Goal: Task Accomplishment & Management: Use online tool/utility

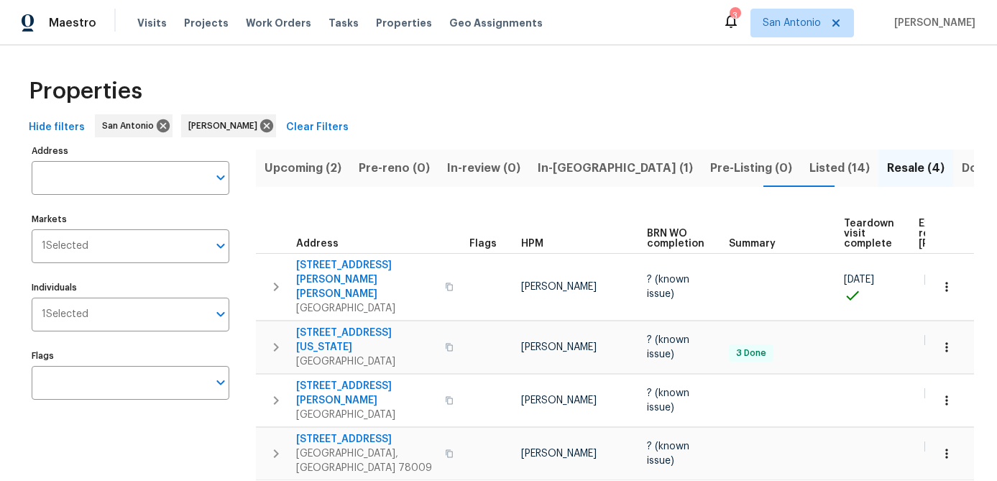
scroll to position [0, 150]
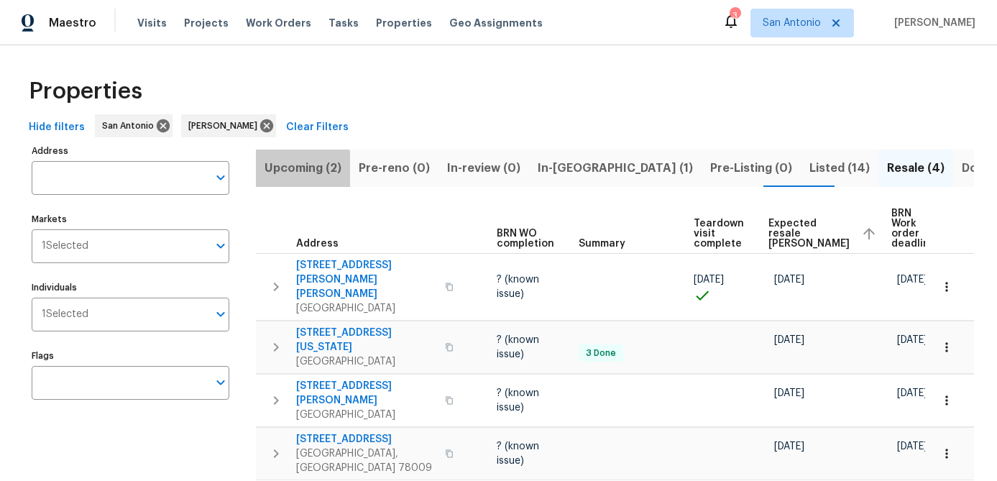
click at [301, 172] on span "Upcoming (2)" at bounding box center [302, 168] width 77 height 20
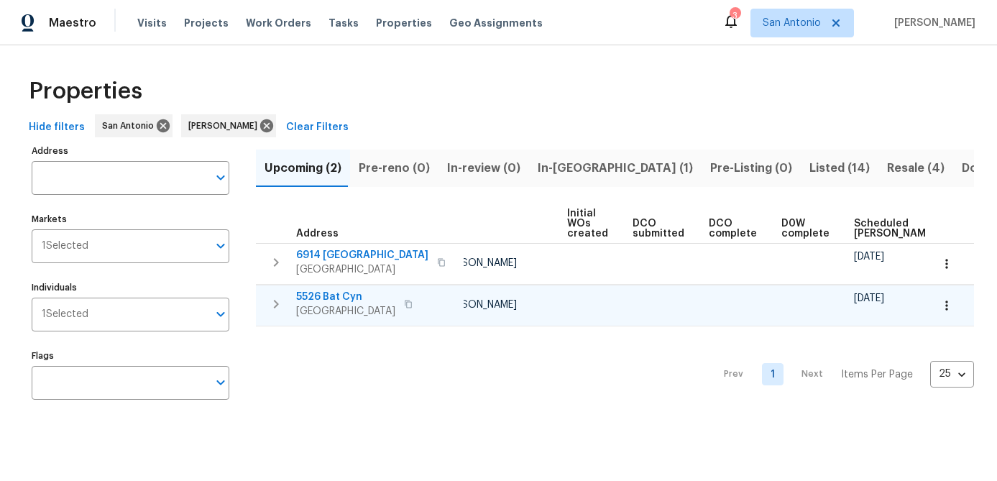
scroll to position [0, 196]
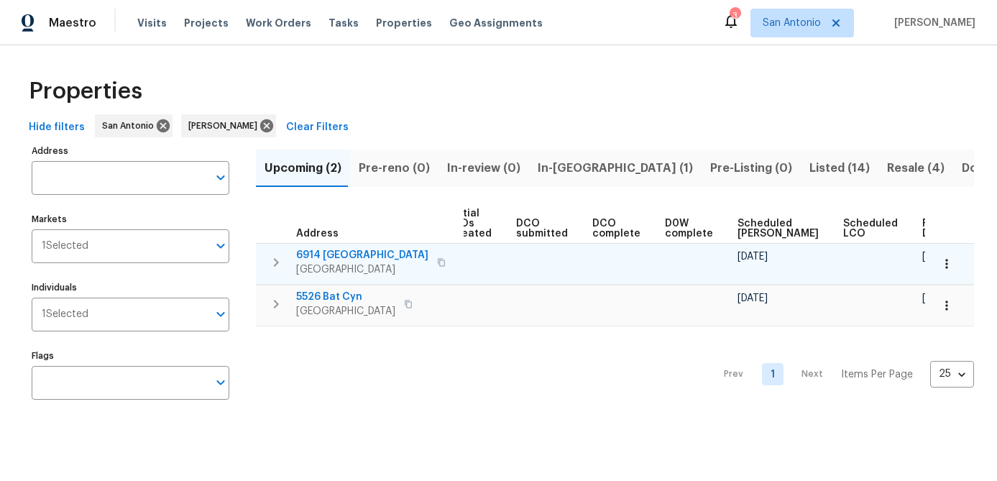
click at [947, 272] on button "button" at bounding box center [947, 264] width 32 height 32
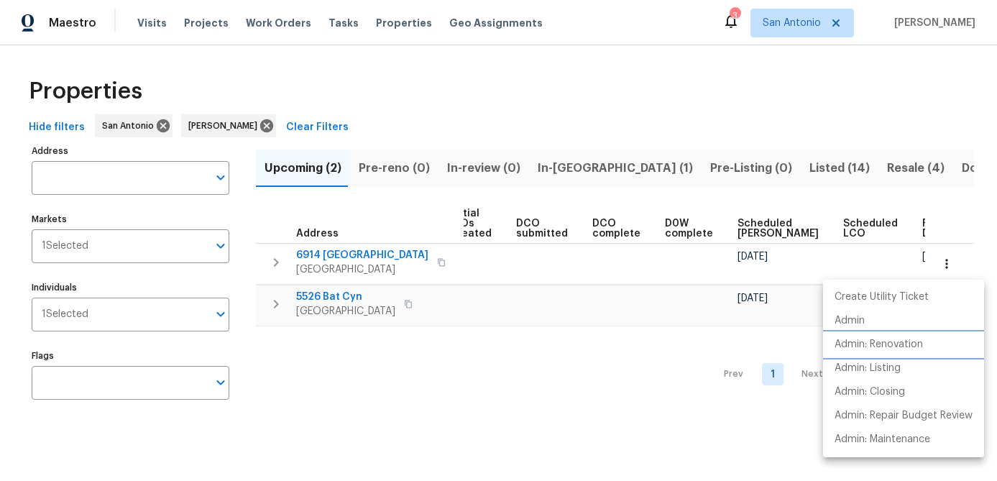
click at [905, 341] on p "Admin: Renovation" at bounding box center [878, 344] width 88 height 15
click at [496, 382] on div at bounding box center [498, 240] width 997 height 481
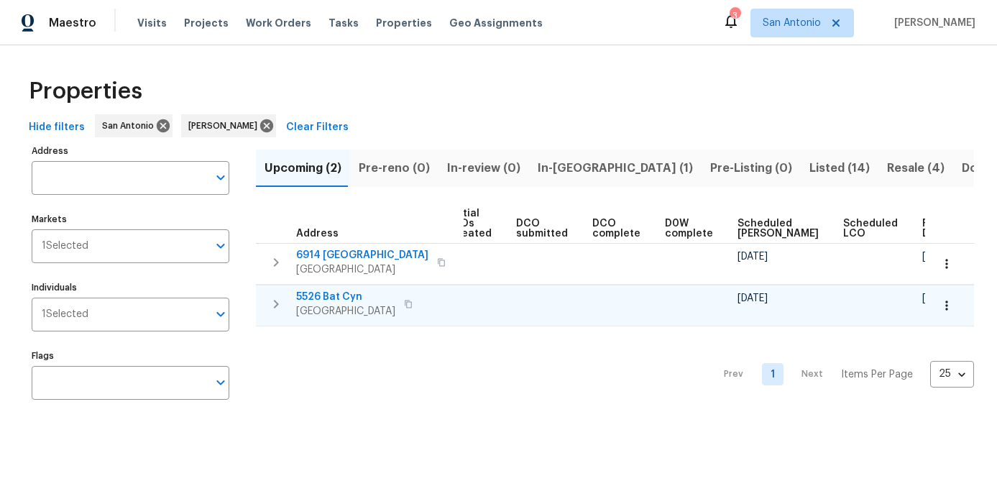
click at [946, 304] on icon "button" at bounding box center [946, 304] width 2 height 9
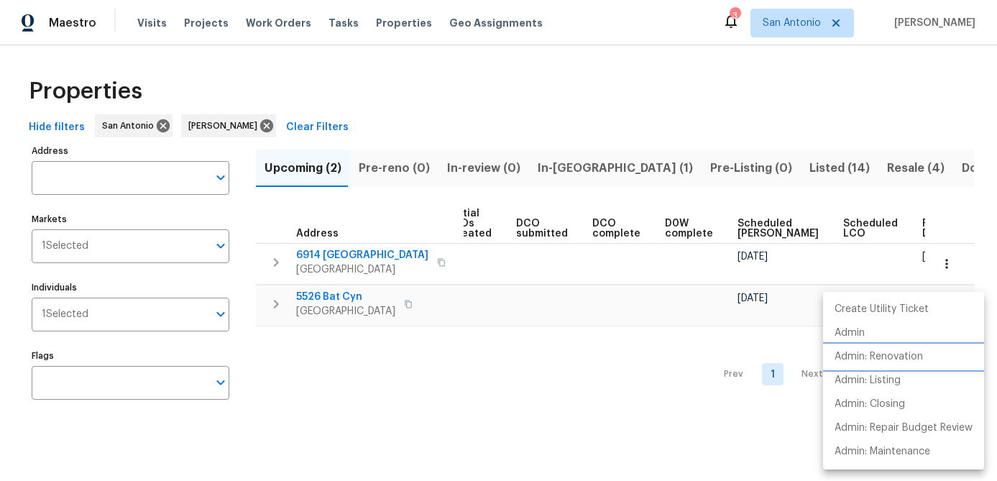
click at [897, 354] on p "Admin: Renovation" at bounding box center [878, 356] width 88 height 15
click at [359, 389] on div at bounding box center [498, 240] width 997 height 481
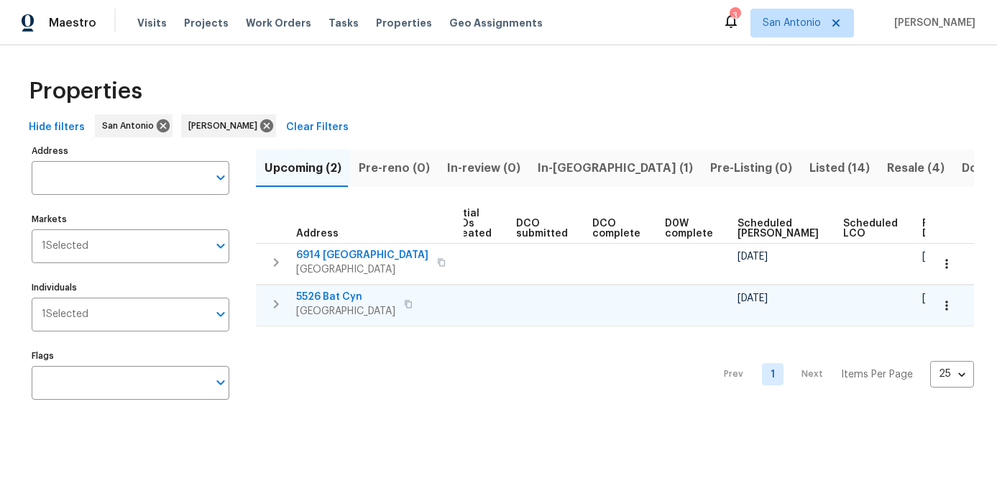
click at [326, 310] on span "San Antonio, TX 78252" at bounding box center [345, 311] width 99 height 14
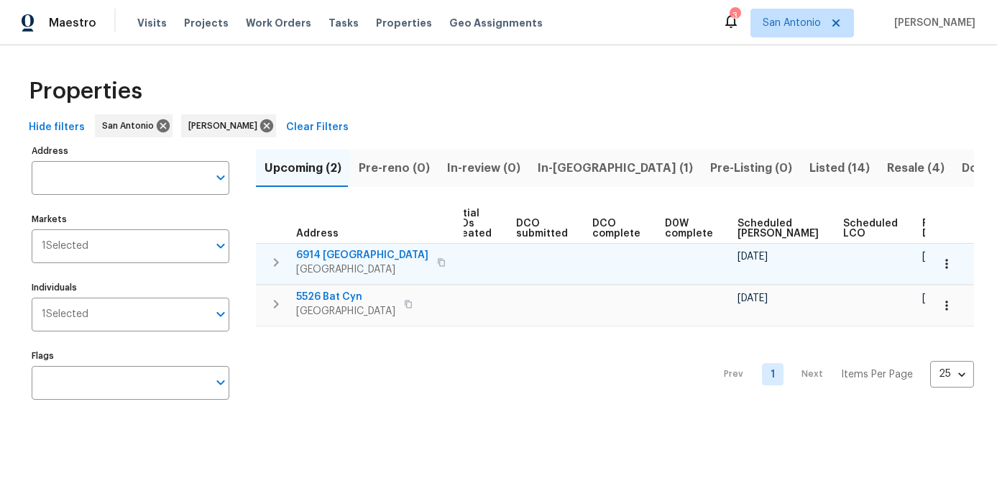
click at [305, 257] on span "6914 Port Bay" at bounding box center [362, 255] width 132 height 14
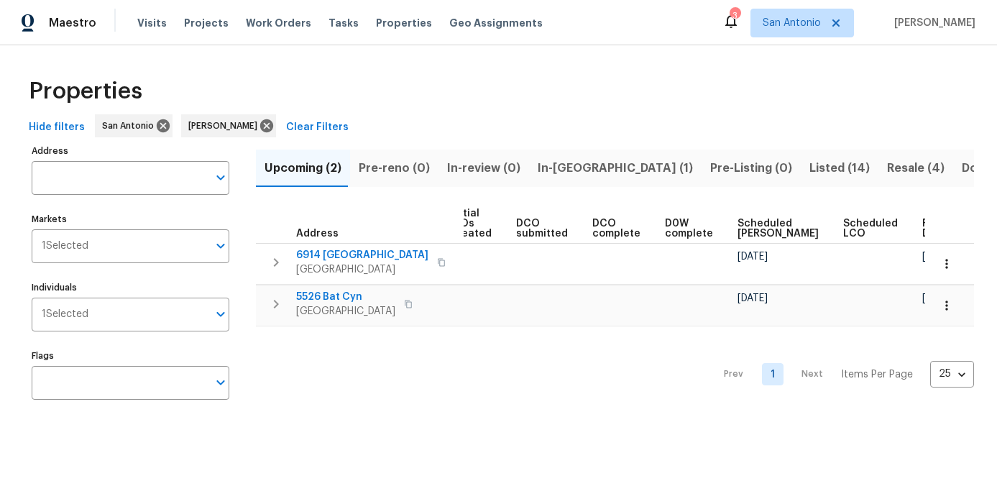
click at [434, 356] on div "Prev 1 Next Items Per Page 25 25 ​" at bounding box center [615, 370] width 718 height 88
click at [545, 168] on span "In-reno (1)" at bounding box center [614, 168] width 155 height 20
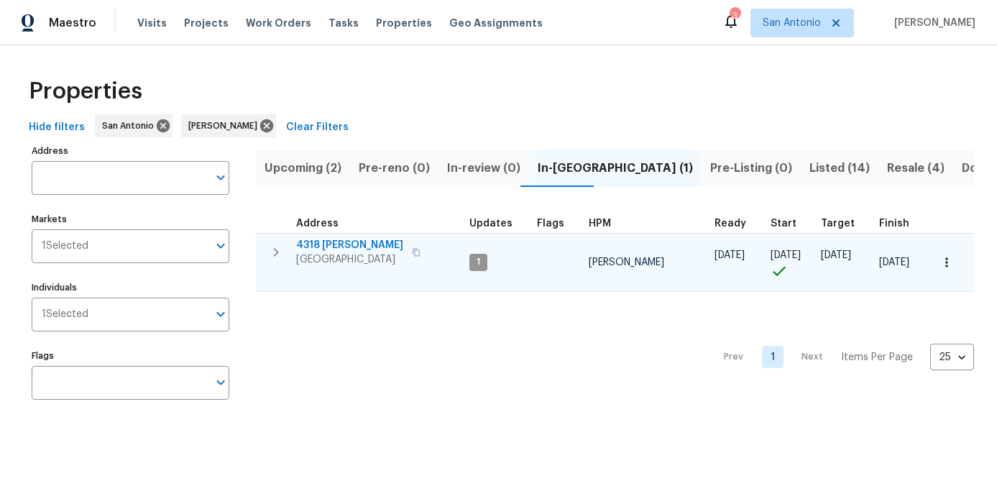
click at [356, 252] on span "San Antonio, TX 78253" at bounding box center [349, 259] width 107 height 14
click at [949, 266] on icon "button" at bounding box center [946, 262] width 14 height 14
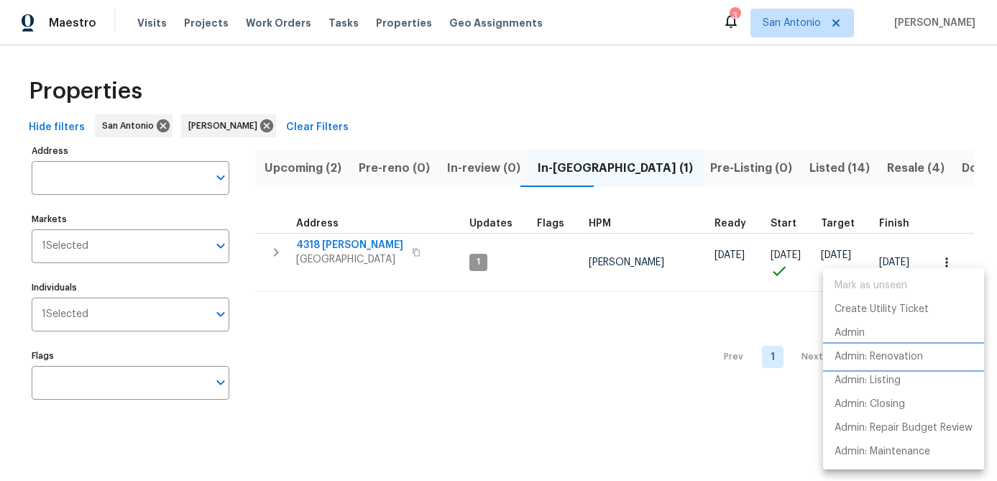
click at [904, 359] on p "Admin: Renovation" at bounding box center [878, 356] width 88 height 15
click at [424, 356] on div at bounding box center [498, 240] width 997 height 481
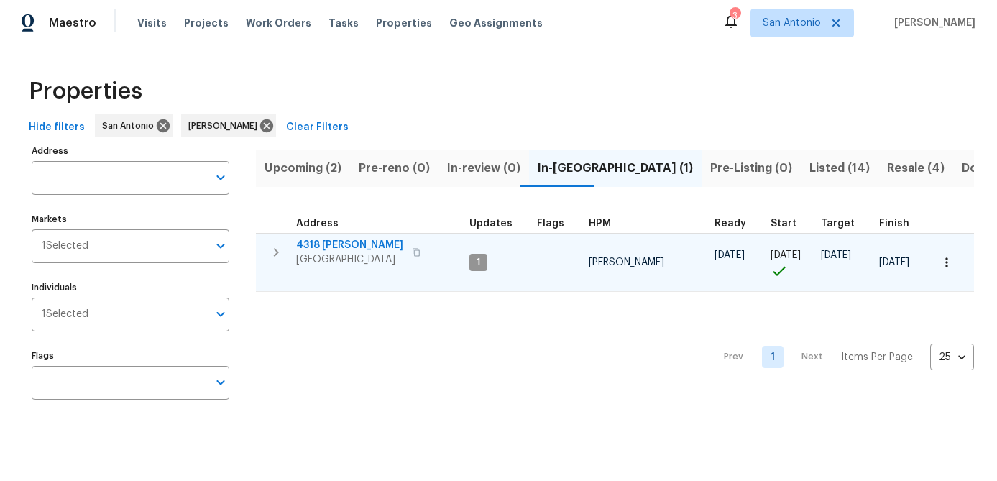
click at [349, 258] on span "San Antonio, TX 78253" at bounding box center [349, 259] width 107 height 14
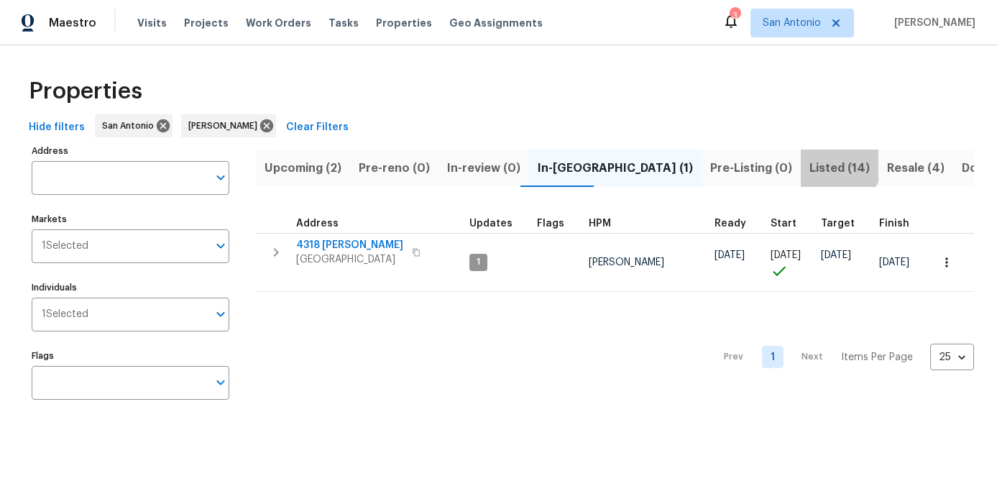
click at [809, 162] on span "Listed (14)" at bounding box center [839, 168] width 60 height 20
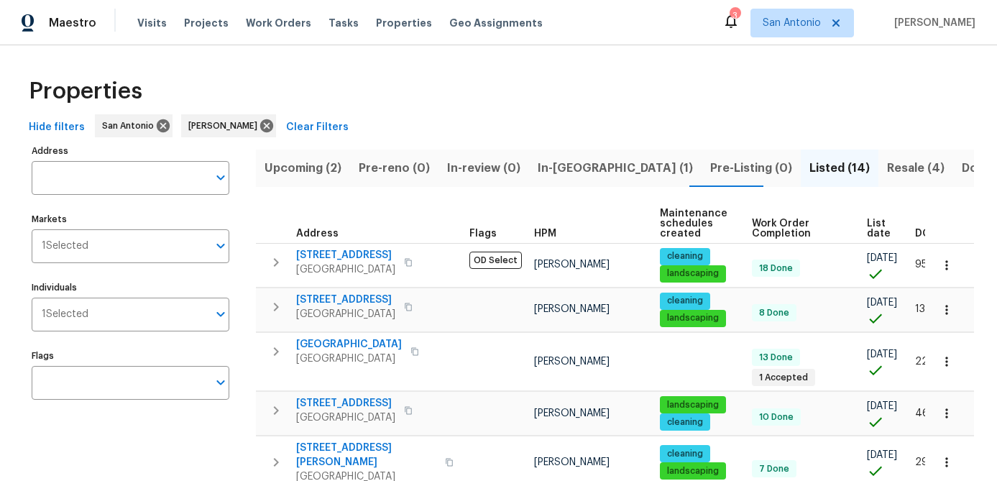
click at [867, 232] on span "List date" at bounding box center [879, 228] width 24 height 20
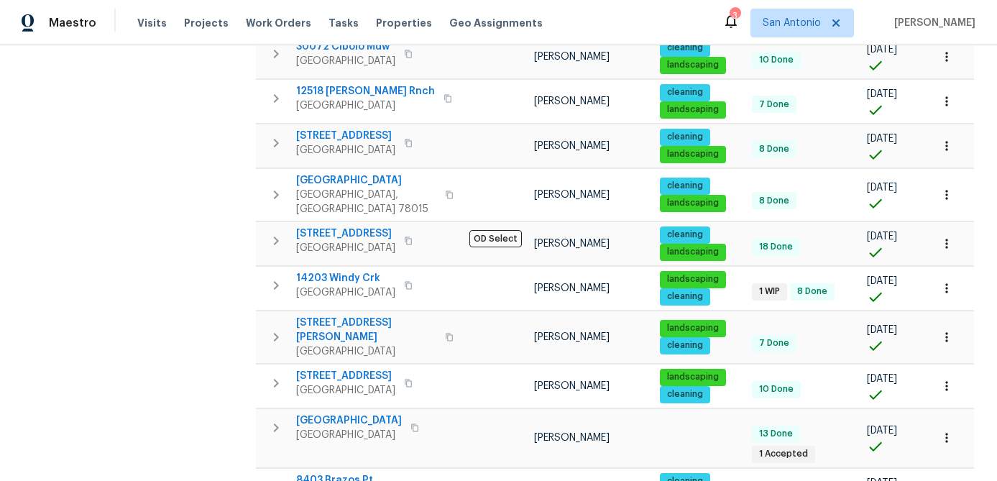
scroll to position [363, 0]
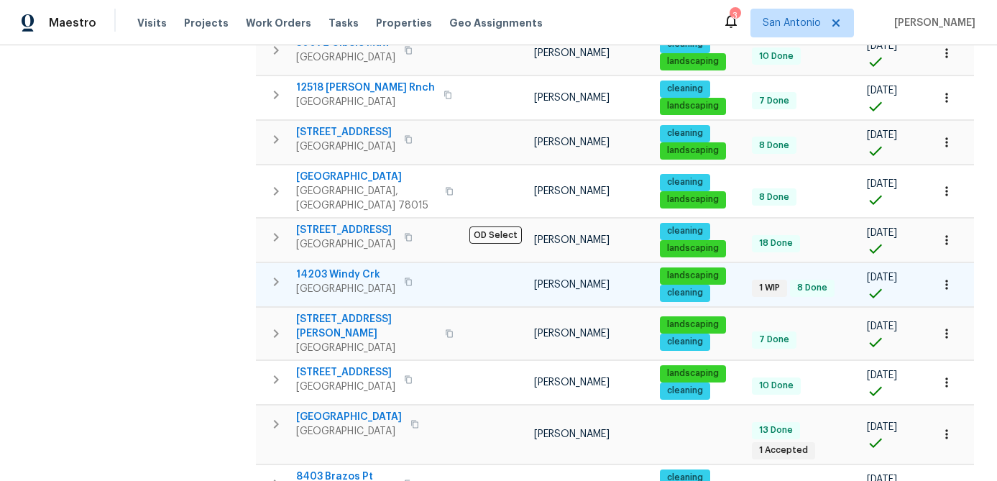
click at [314, 282] on span "Helotes, TX 78023" at bounding box center [345, 289] width 99 height 14
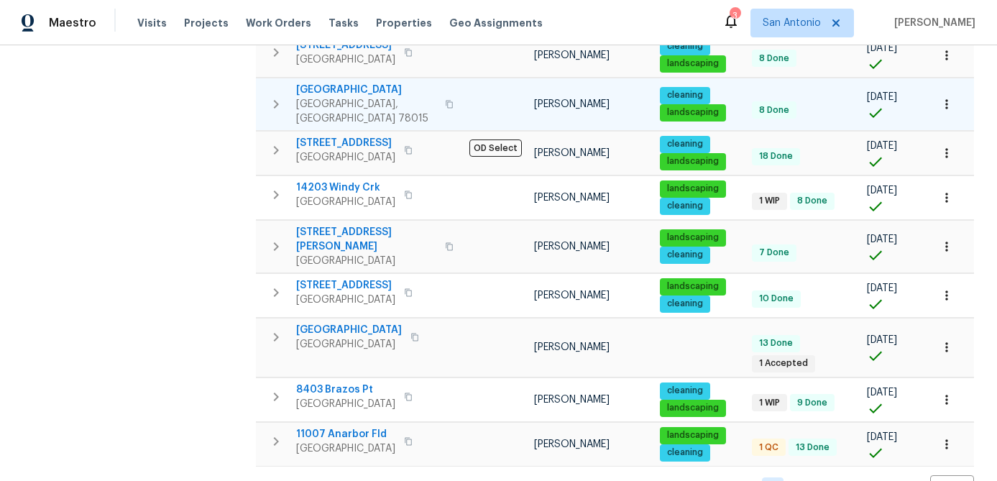
scroll to position [464, 0]
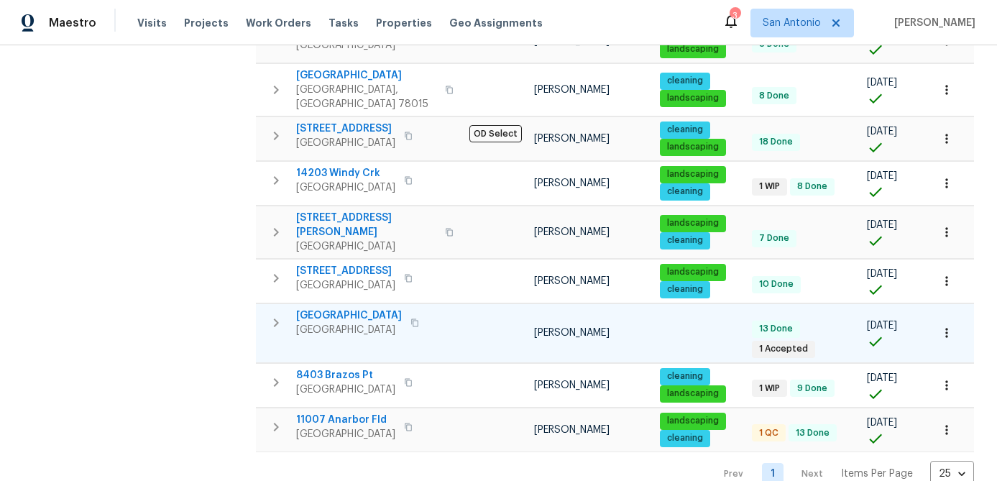
click at [348, 308] on span "10206 Canton Fld" at bounding box center [349, 315] width 106 height 14
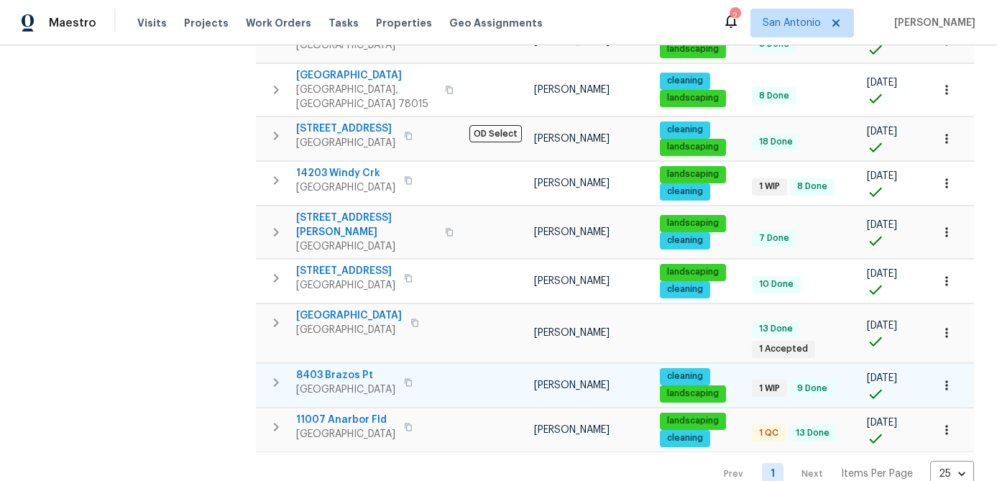
click at [337, 382] on span "[GEOGRAPHIC_DATA]" at bounding box center [345, 389] width 99 height 14
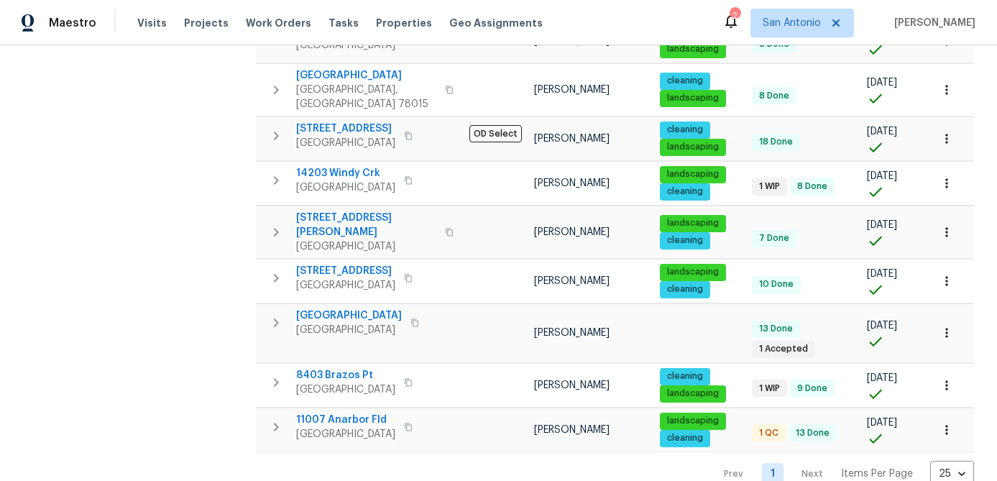
click at [154, 300] on div "Address Address Markets 1 Selected Markets Individuals 1 Selected Individuals F…" at bounding box center [140, 82] width 216 height 811
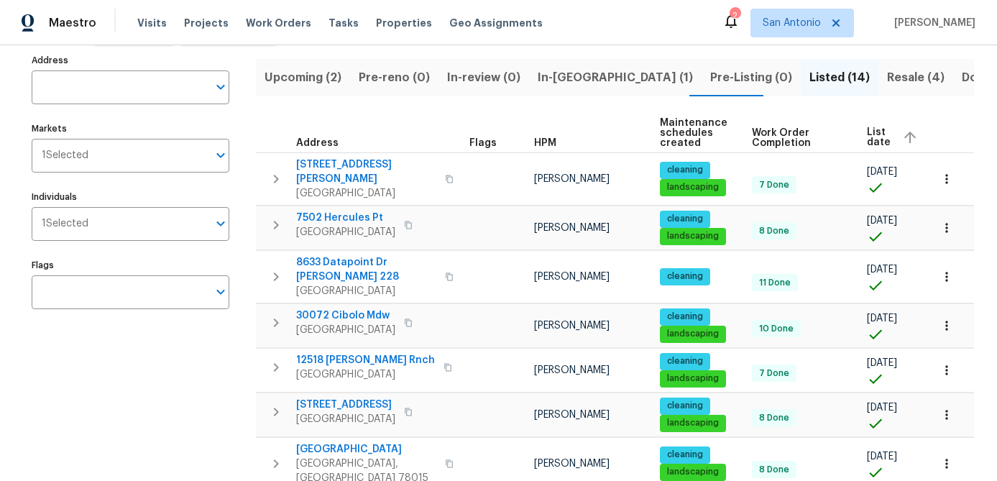
scroll to position [0, 0]
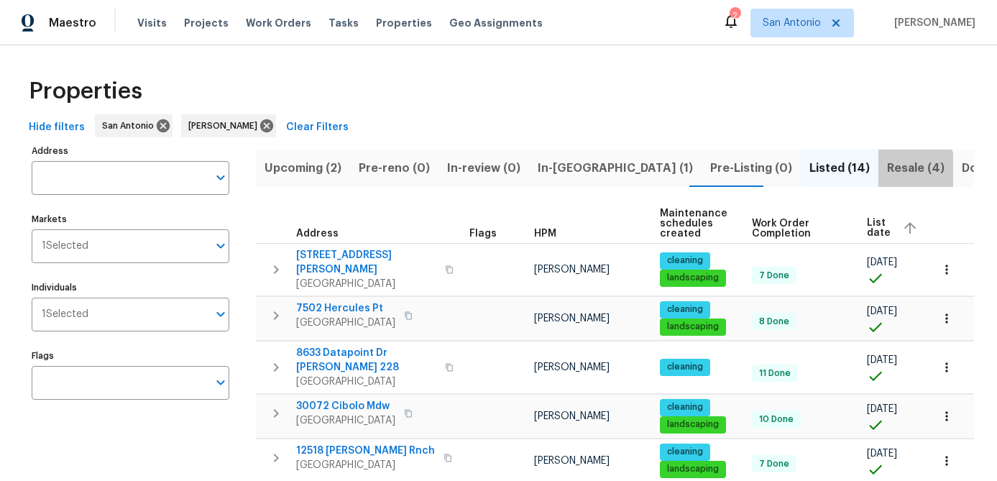
click at [887, 170] on span "Resale (4)" at bounding box center [915, 168] width 57 height 20
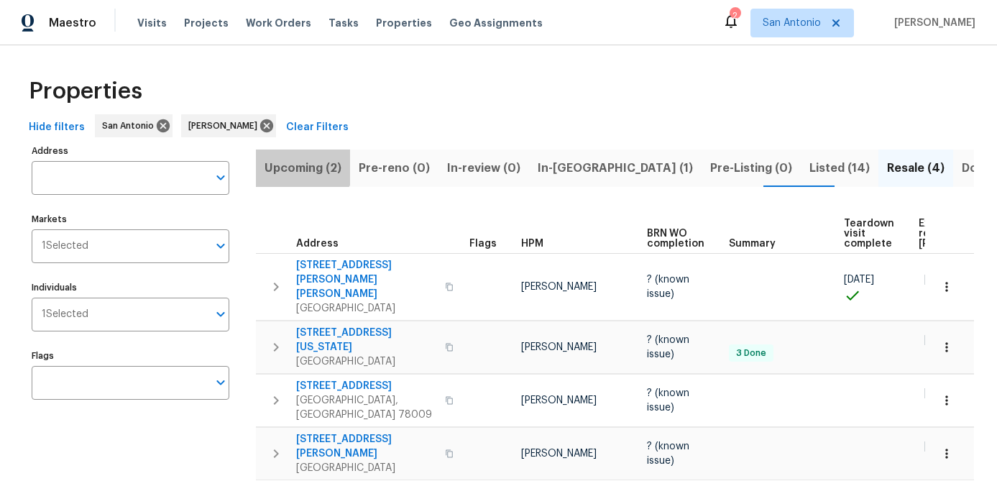
click at [298, 157] on button "Upcoming (2)" at bounding box center [303, 167] width 94 height 37
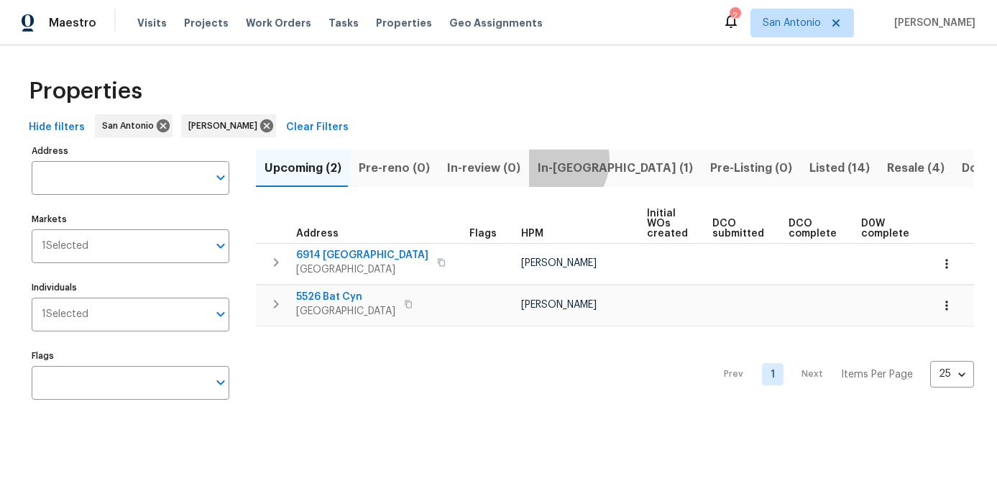
click at [541, 159] on span "In-reno (1)" at bounding box center [614, 168] width 155 height 20
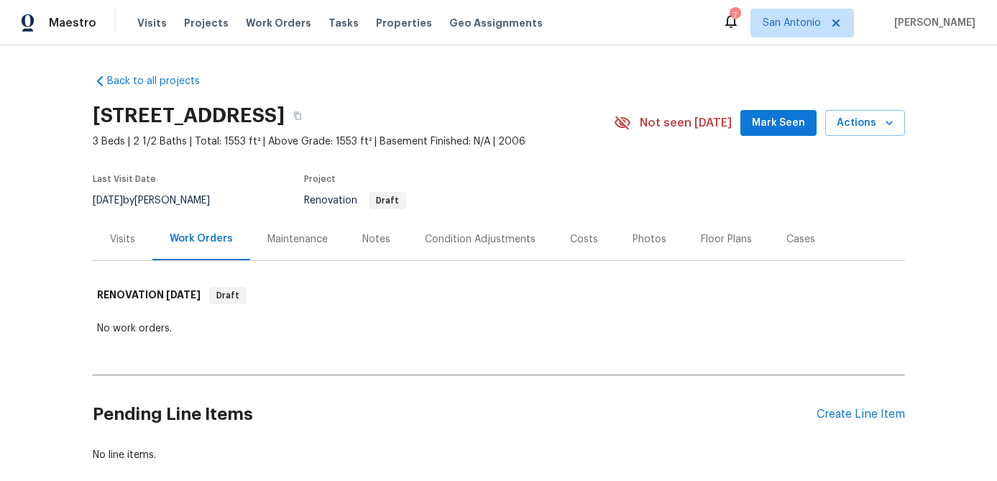
click at [772, 123] on span "Mark Seen" at bounding box center [778, 123] width 53 height 18
click at [369, 234] on div "Notes" at bounding box center [376, 239] width 28 height 14
click at [771, 133] on button "Mark Seen" at bounding box center [778, 123] width 76 height 27
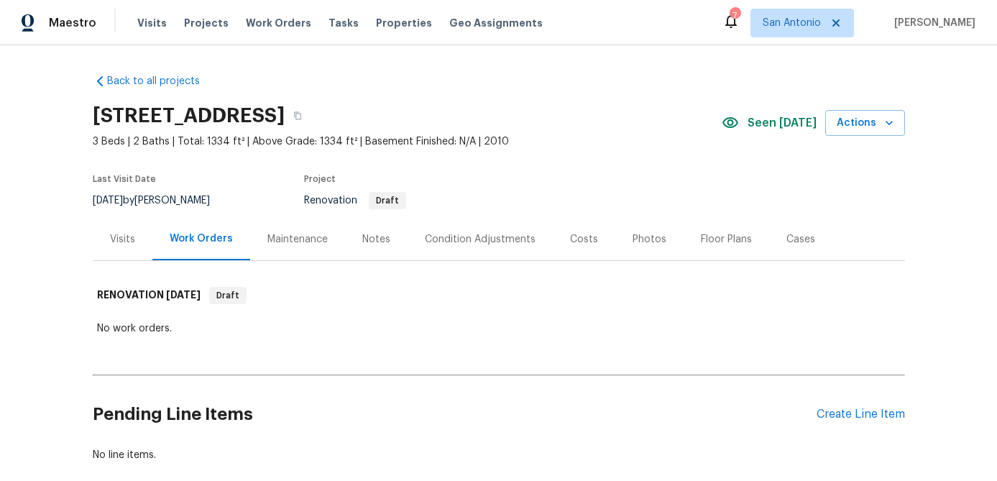
click at [366, 239] on div "Notes" at bounding box center [376, 239] width 28 height 14
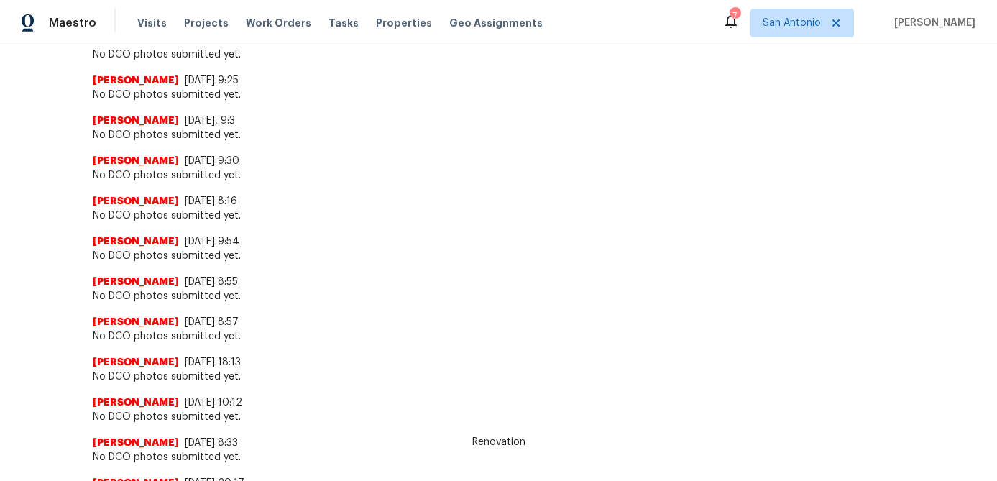
scroll to position [408, 0]
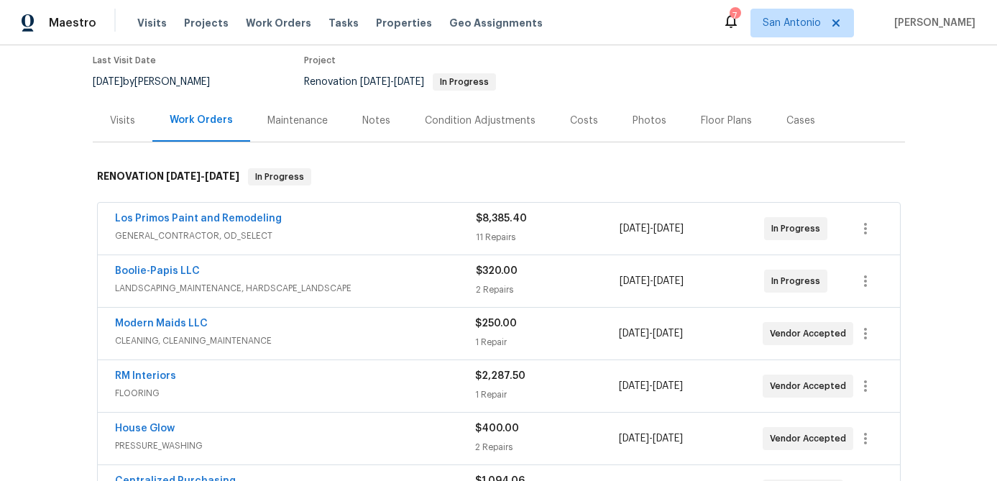
scroll to position [115, 0]
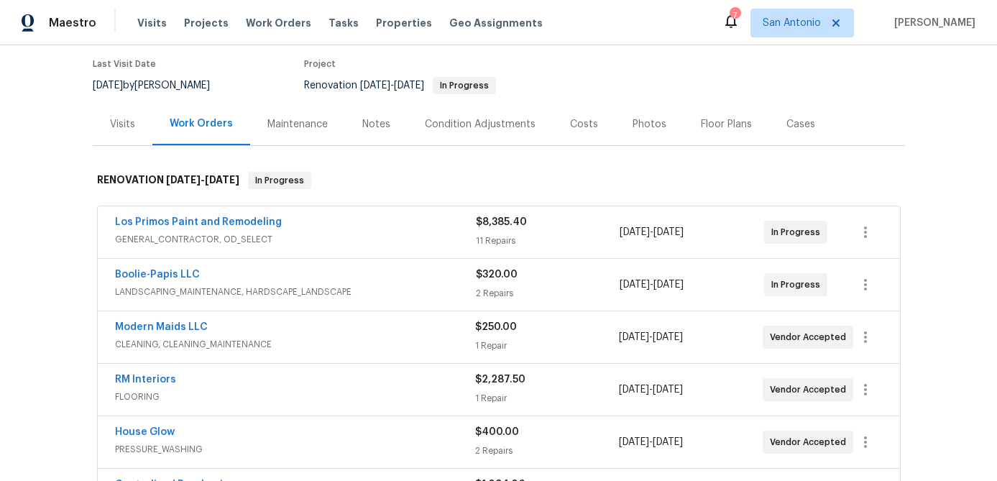
click at [370, 123] on div "Notes" at bounding box center [376, 124] width 28 height 14
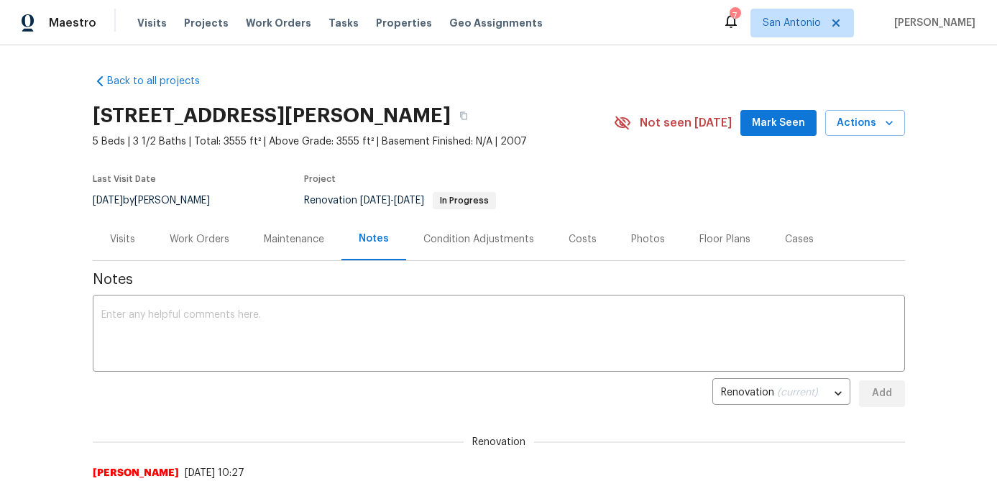
click at [770, 125] on span "Mark Seen" at bounding box center [778, 123] width 53 height 18
click at [883, 123] on icon "button" at bounding box center [889, 123] width 14 height 14
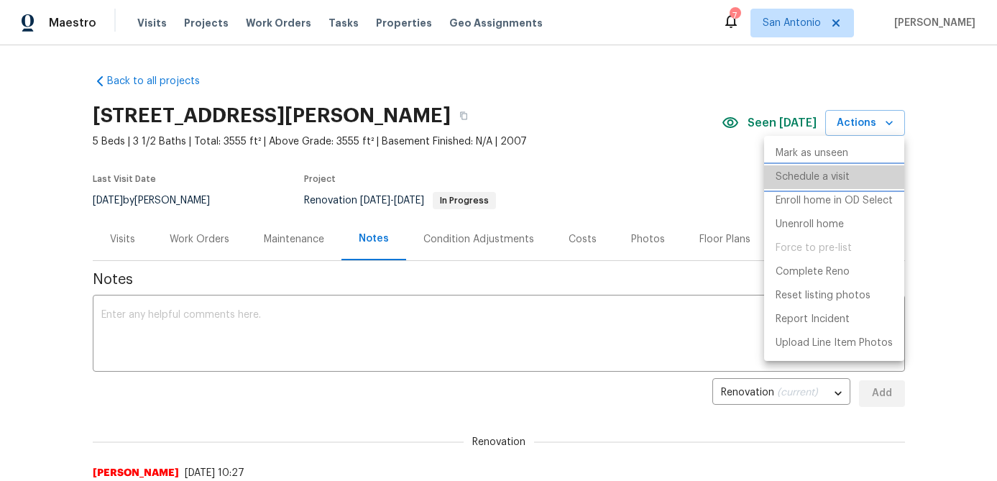
click at [816, 179] on p "Schedule a visit" at bounding box center [812, 177] width 74 height 15
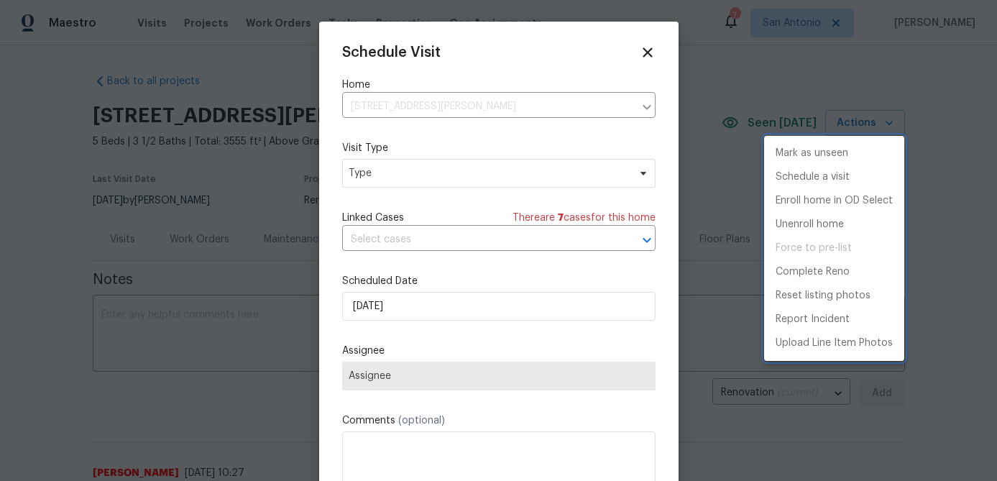
click at [456, 170] on div at bounding box center [498, 240] width 997 height 481
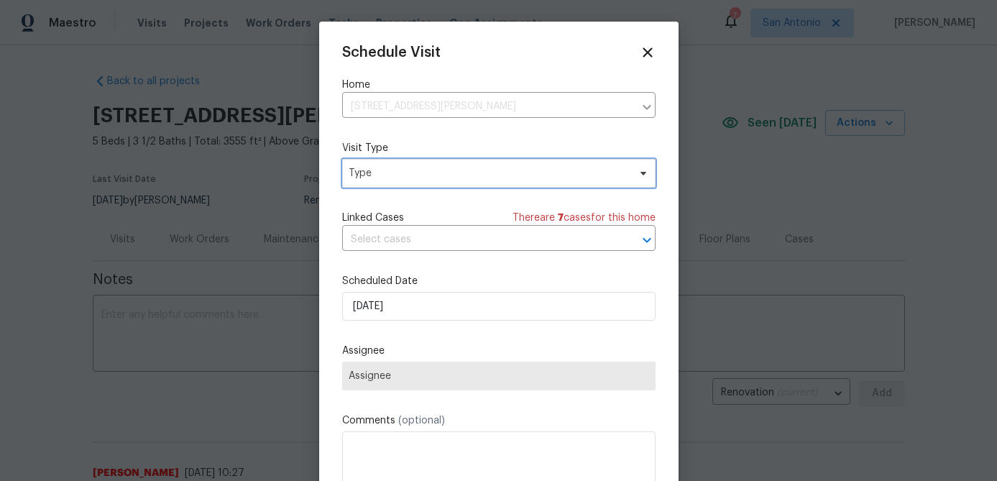
click at [456, 170] on span "Type" at bounding box center [489, 173] width 280 height 14
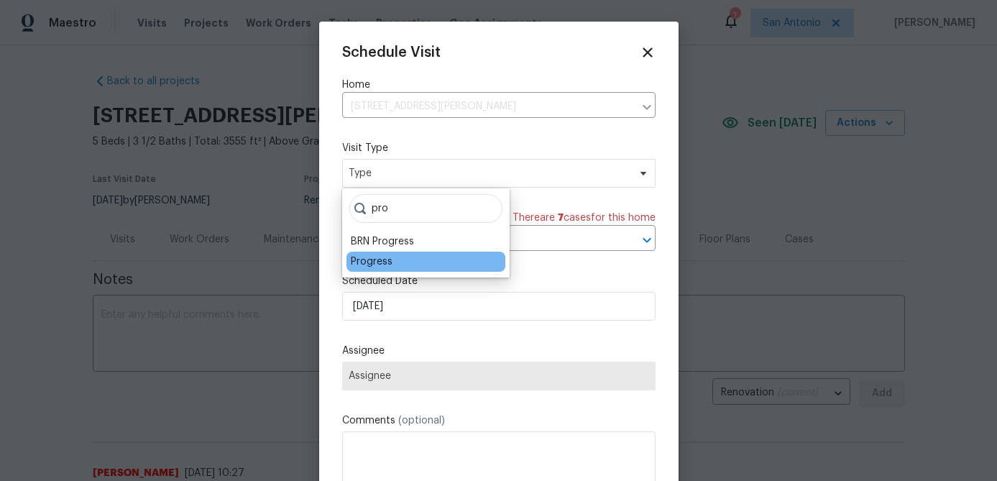
type input "pro"
click at [377, 262] on div "Progress" at bounding box center [372, 261] width 42 height 14
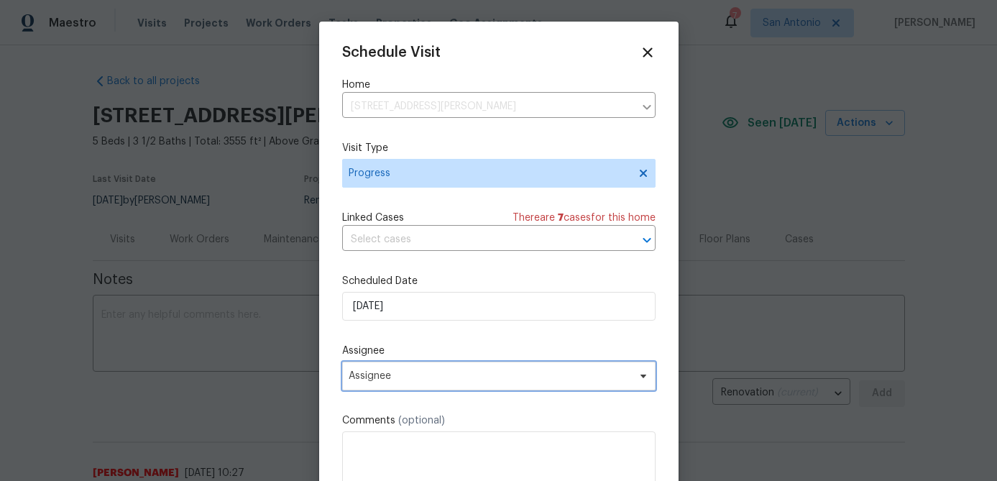
click at [423, 377] on span "Assignee" at bounding box center [490, 375] width 282 height 11
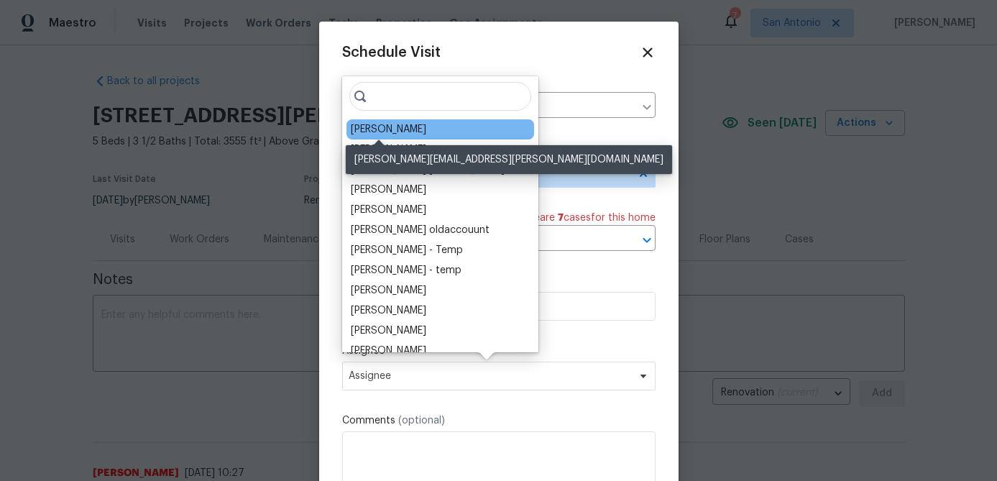
click at [389, 135] on div "[PERSON_NAME]" at bounding box center [388, 129] width 75 height 14
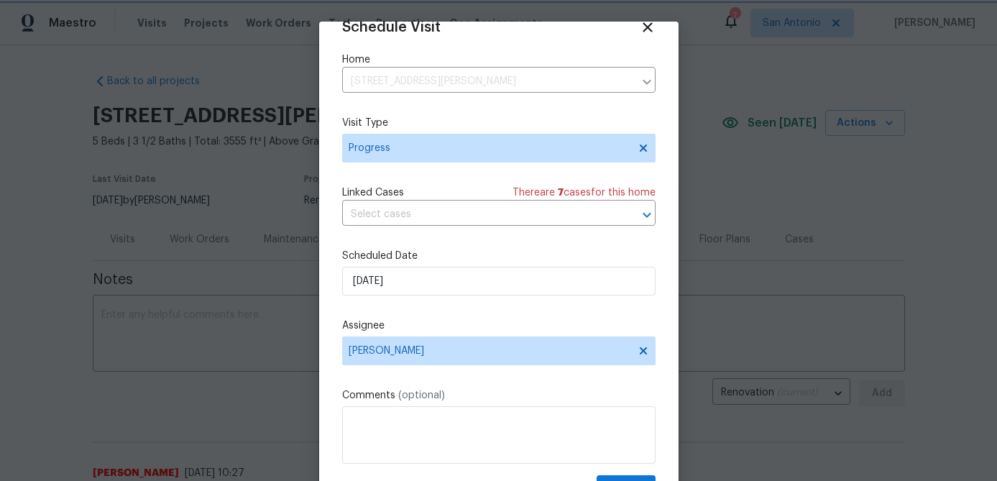
scroll to position [65, 0]
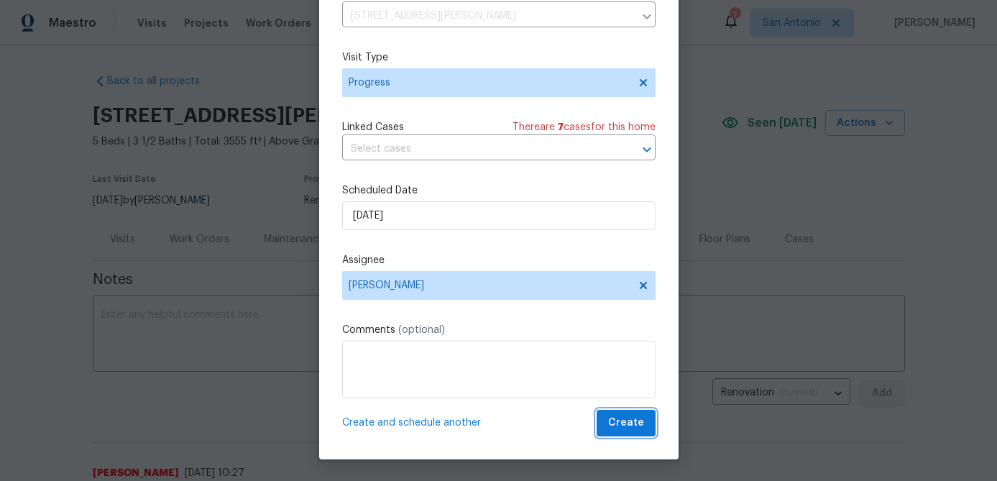
click at [632, 425] on span "Create" at bounding box center [626, 423] width 36 height 18
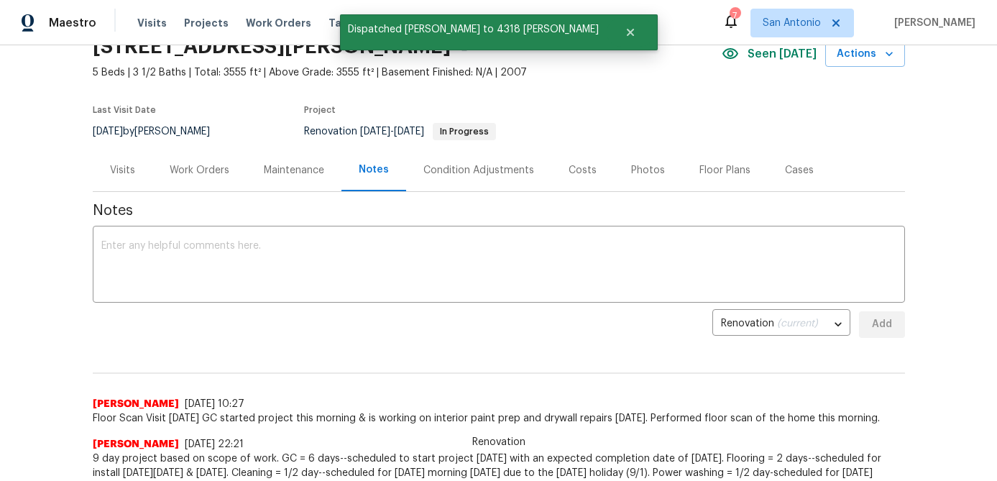
scroll to position [61, 0]
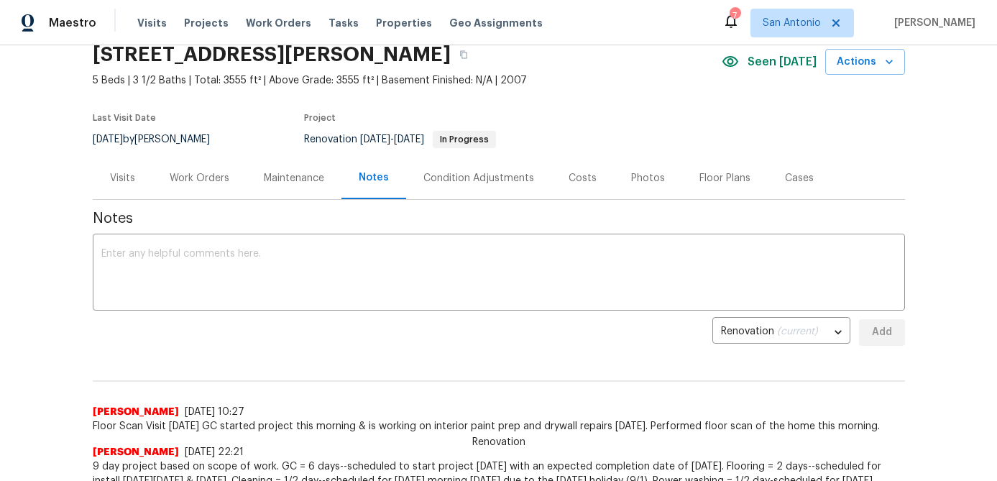
click at [206, 180] on div "Work Orders" at bounding box center [200, 178] width 60 height 14
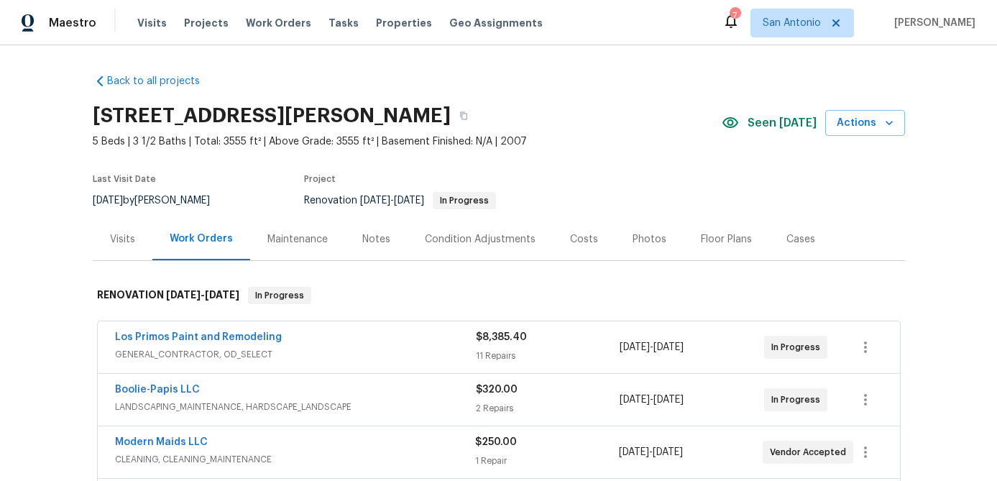
click at [365, 239] on div "Notes" at bounding box center [376, 239] width 28 height 14
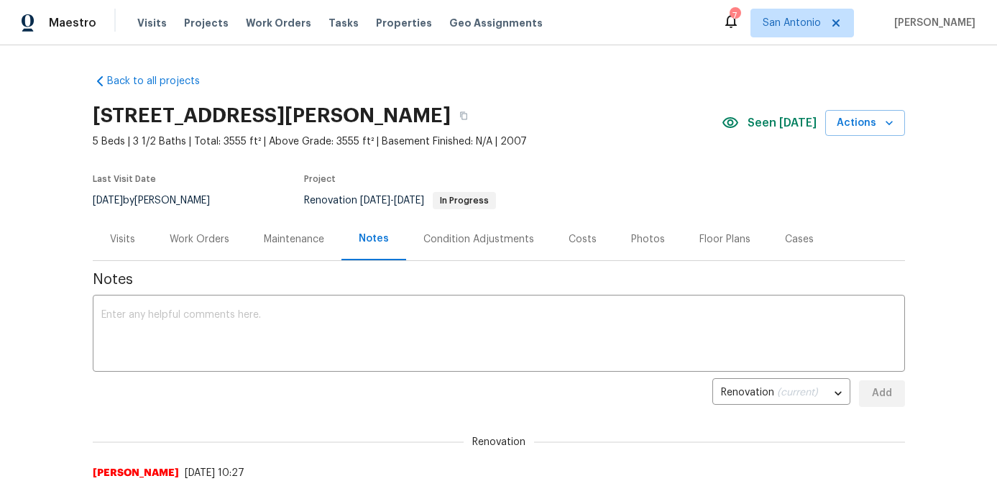
click at [576, 243] on div "Costs" at bounding box center [582, 239] width 28 height 14
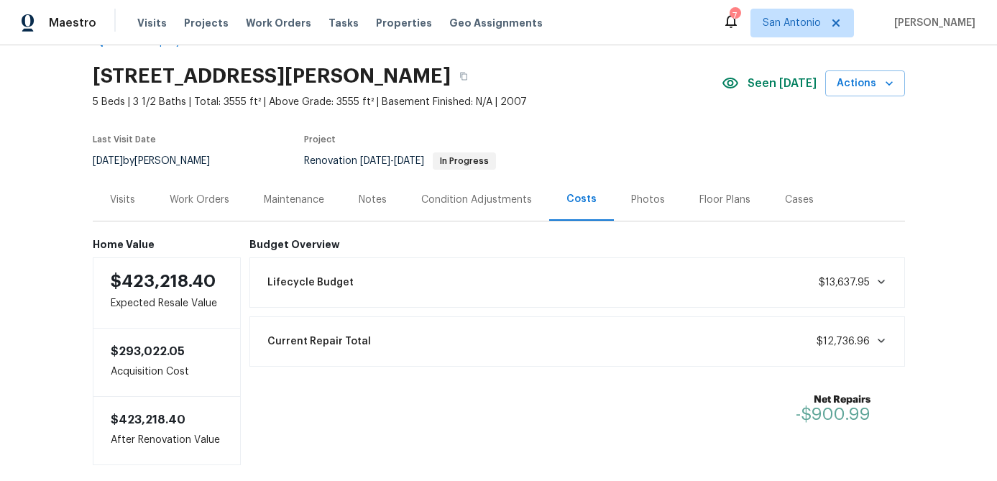
scroll to position [41, 0]
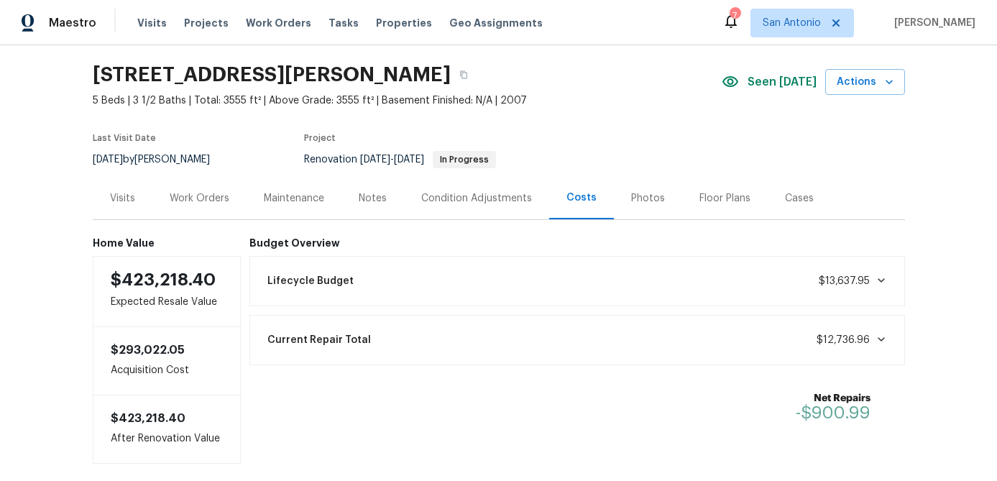
click at [194, 199] on div "Work Orders" at bounding box center [200, 198] width 60 height 14
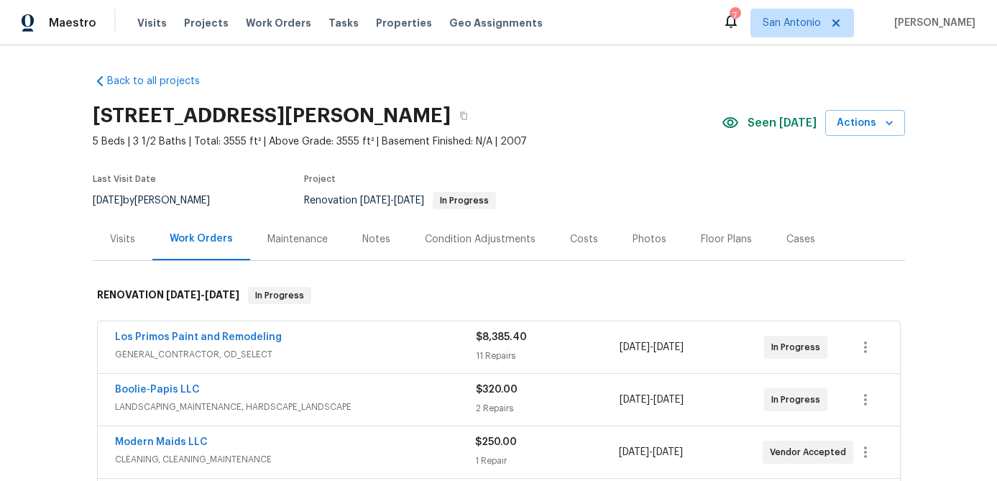
click at [715, 239] on div "Floor Plans" at bounding box center [726, 239] width 51 height 14
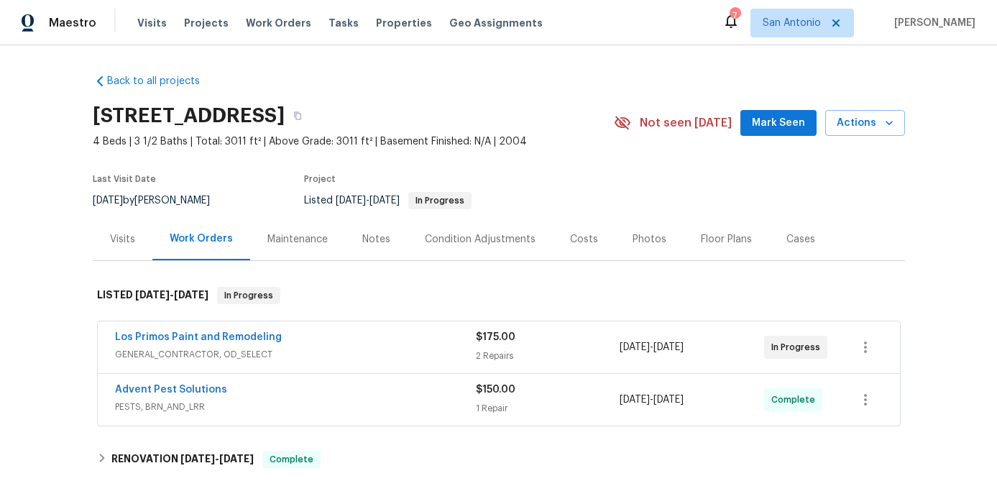
click at [790, 114] on span "Mark Seen" at bounding box center [778, 123] width 53 height 18
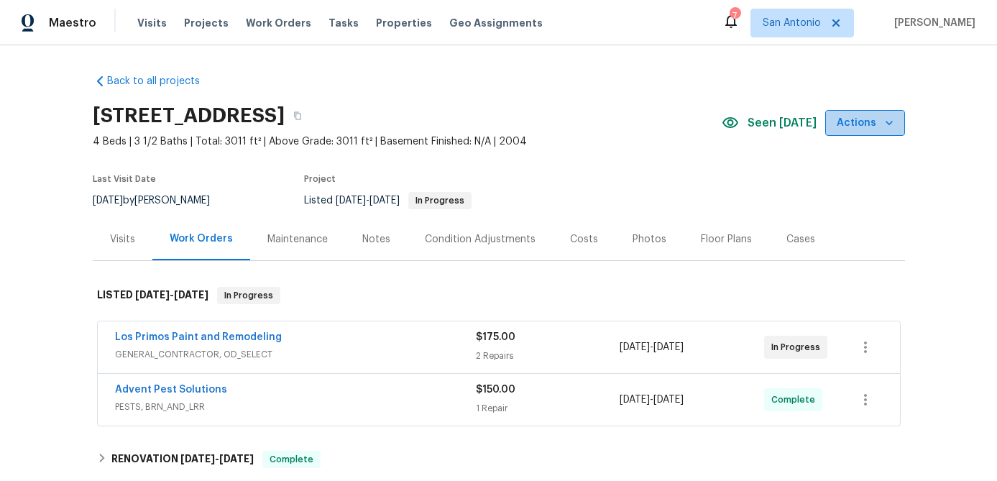
click at [889, 121] on icon "button" at bounding box center [889, 123] width 14 height 14
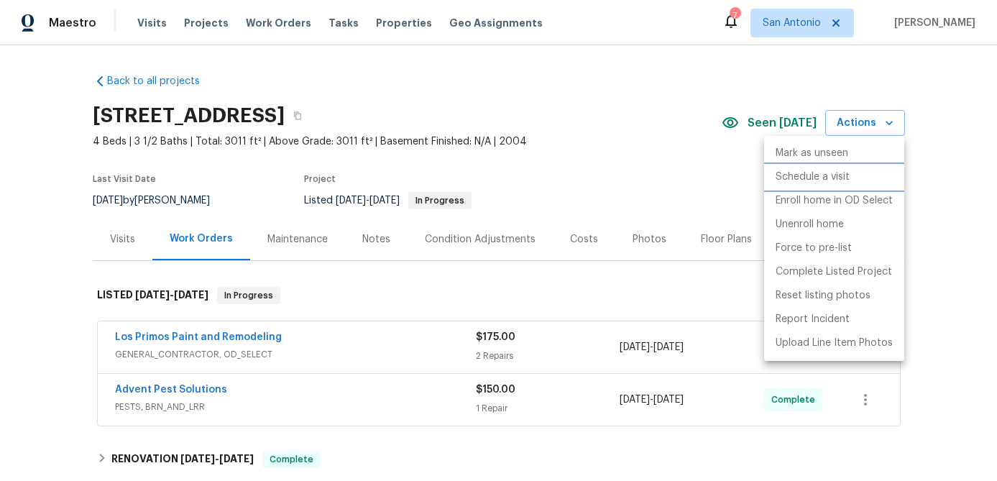
click at [815, 177] on p "Schedule a visit" at bounding box center [812, 177] width 74 height 15
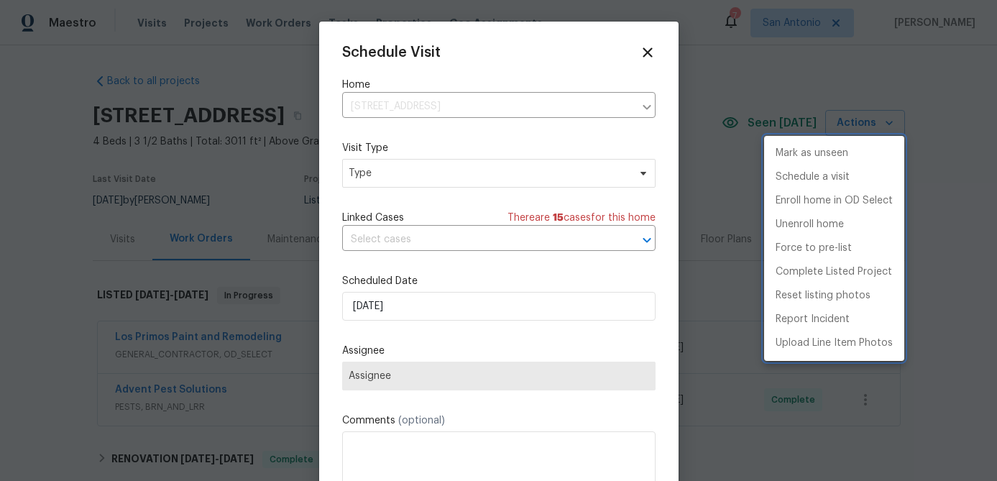
click at [453, 175] on div at bounding box center [498, 240] width 997 height 481
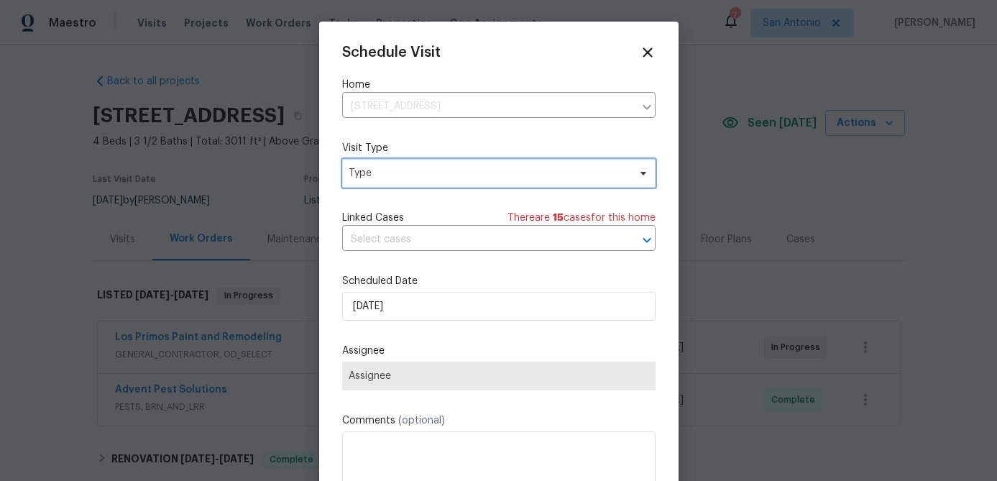
click at [453, 175] on span "Type" at bounding box center [489, 173] width 280 height 14
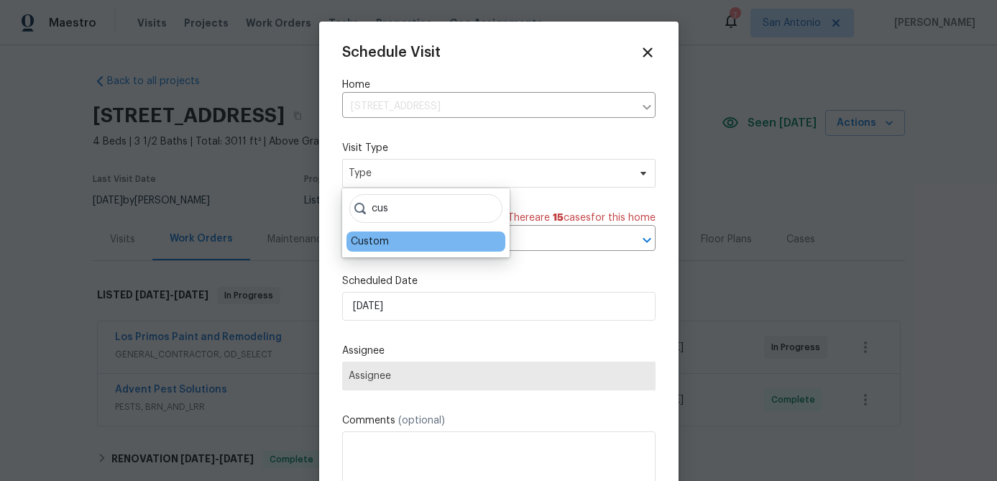
type input "cus"
click at [363, 232] on div "Custom" at bounding box center [425, 241] width 159 height 20
click at [374, 246] on div "Custom" at bounding box center [370, 241] width 38 height 14
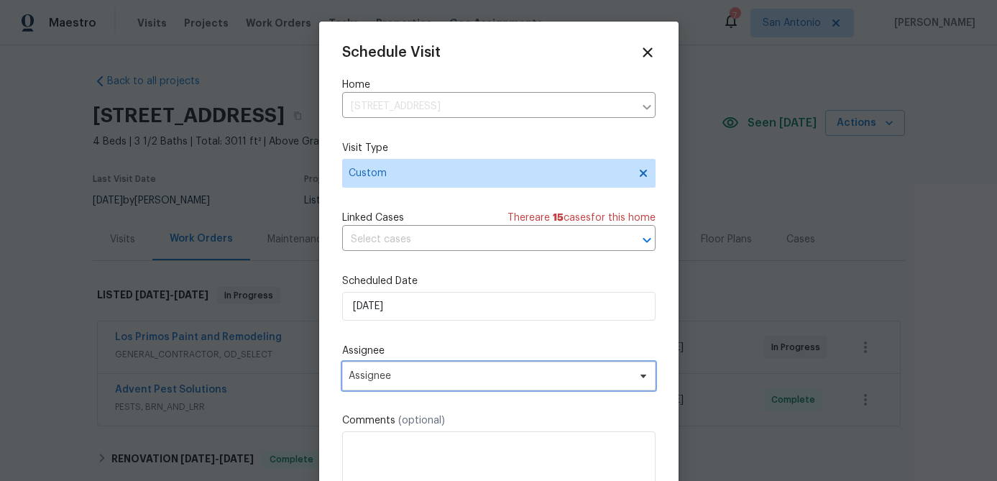
click at [409, 383] on span "Assignee" at bounding box center [498, 375] width 313 height 29
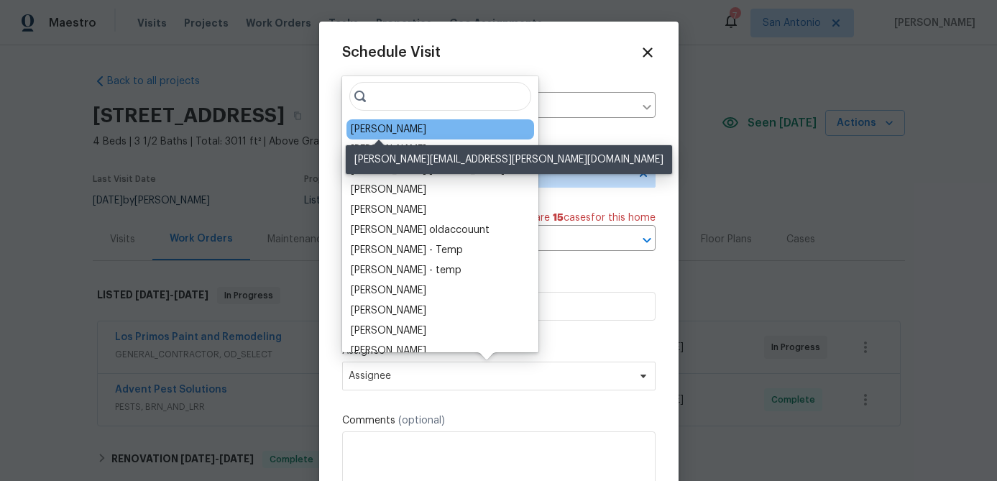
click at [388, 128] on div "[PERSON_NAME]" at bounding box center [388, 129] width 75 height 14
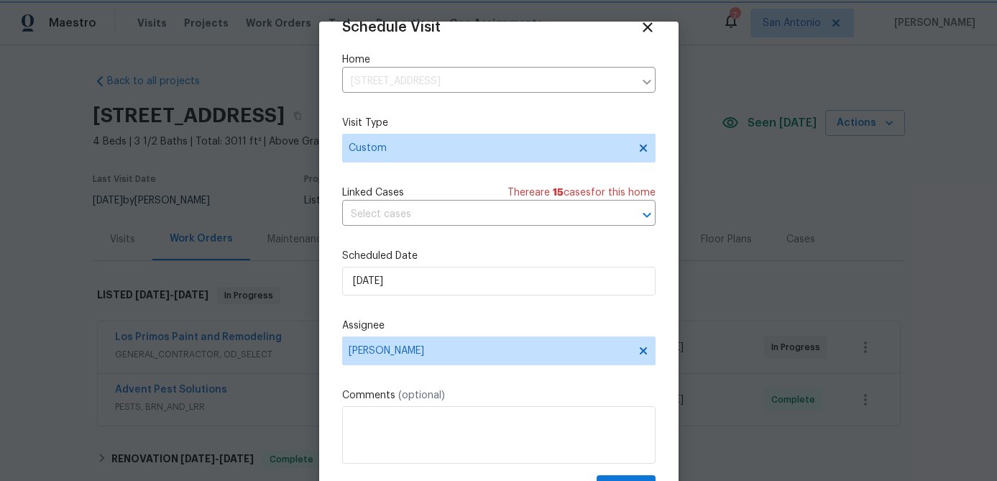
scroll to position [65, 0]
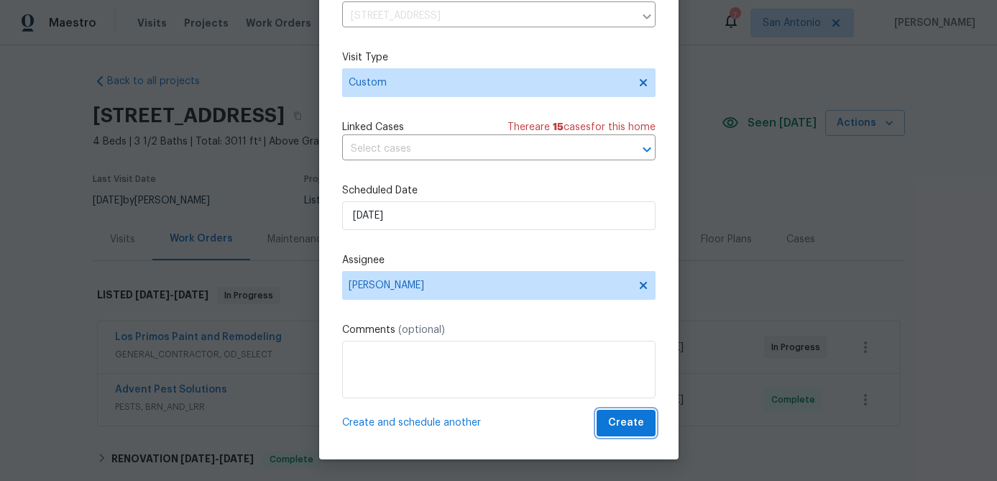
click at [617, 411] on button "Create" at bounding box center [625, 423] width 59 height 27
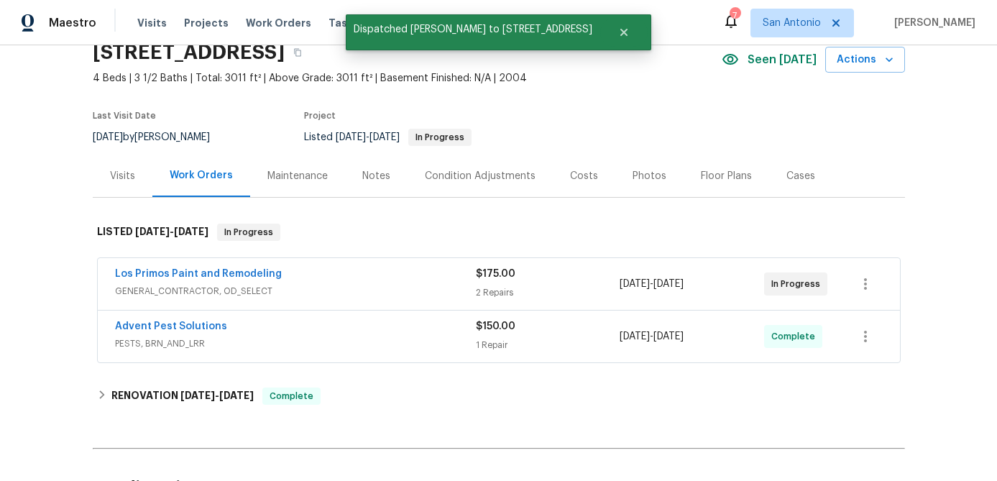
scroll to position [0, 0]
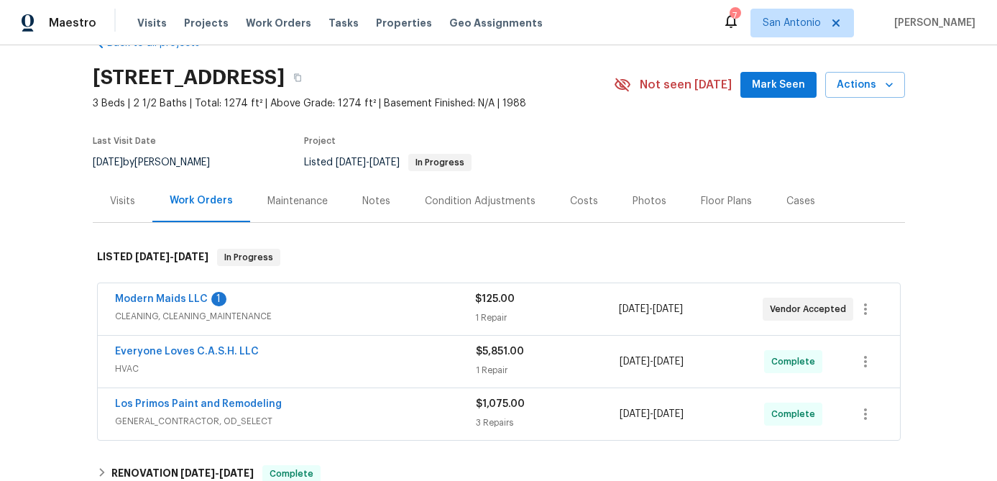
scroll to position [50, 0]
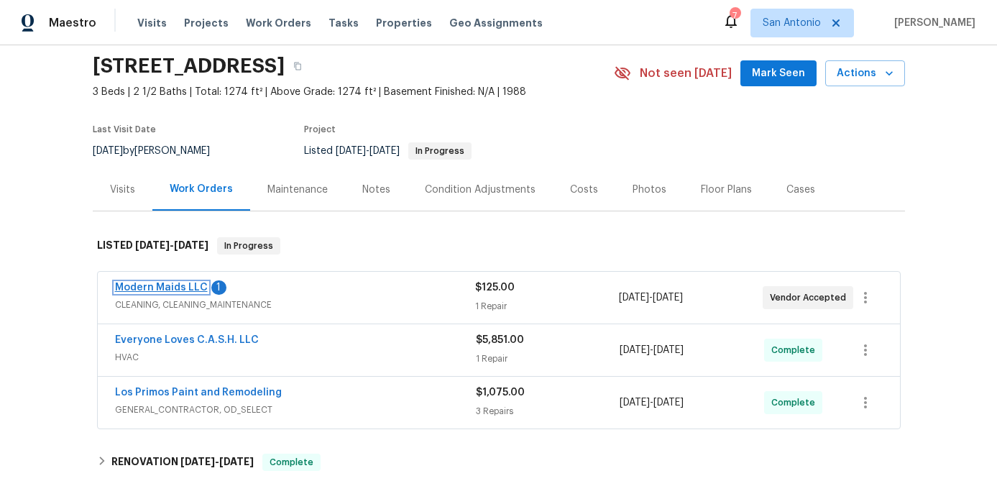
click at [135, 290] on link "Modern Maids LLC" at bounding box center [161, 287] width 93 height 10
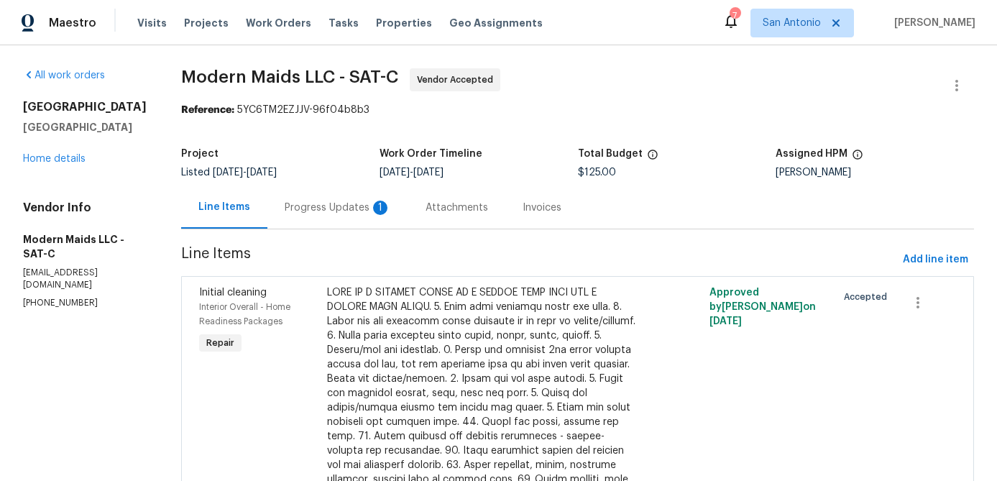
click at [333, 208] on div "Progress Updates 1" at bounding box center [338, 207] width 106 height 14
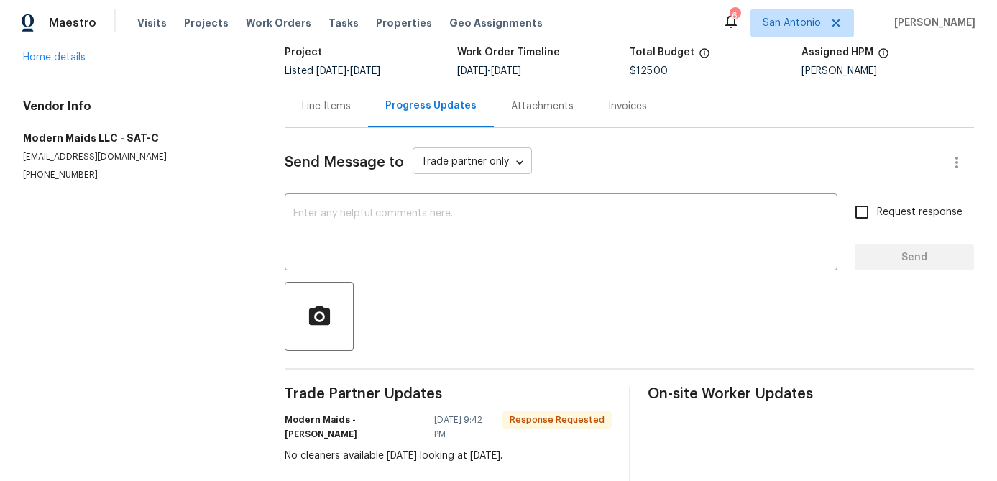
scroll to position [194, 0]
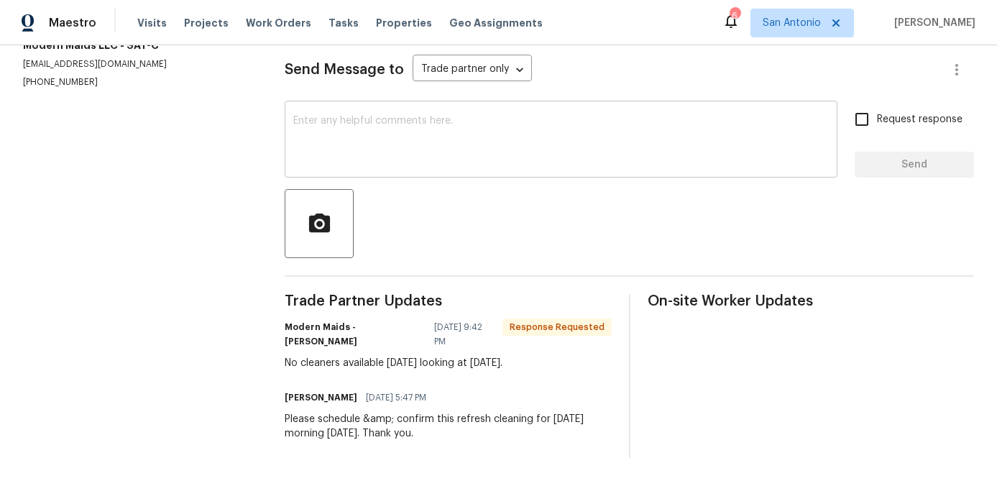
click at [410, 152] on textarea at bounding box center [560, 141] width 535 height 50
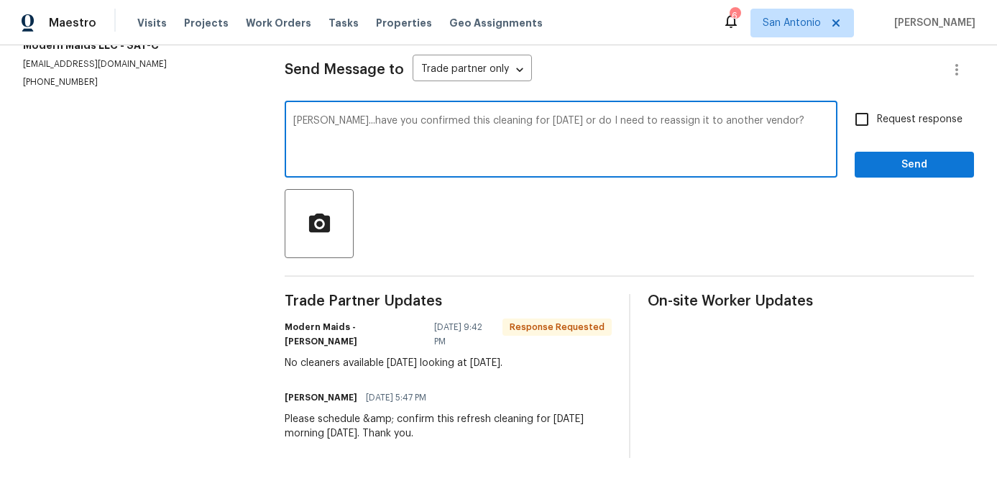
type textarea "Justin...have you confirmed this cleaning for Wednesday 8/27/25 or do I need to…"
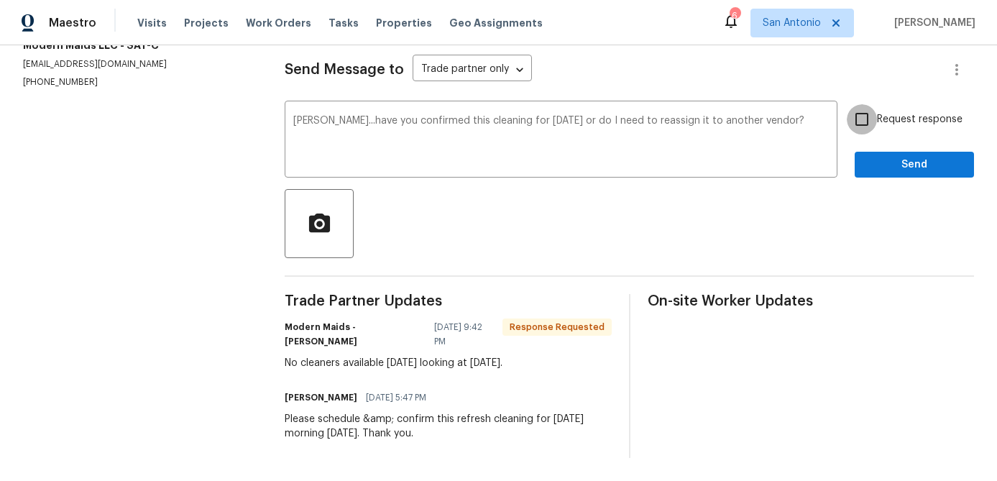
click at [875, 116] on input "Request response" at bounding box center [861, 119] width 30 height 30
checkbox input "true"
click at [901, 163] on span "Send" at bounding box center [914, 165] width 96 height 18
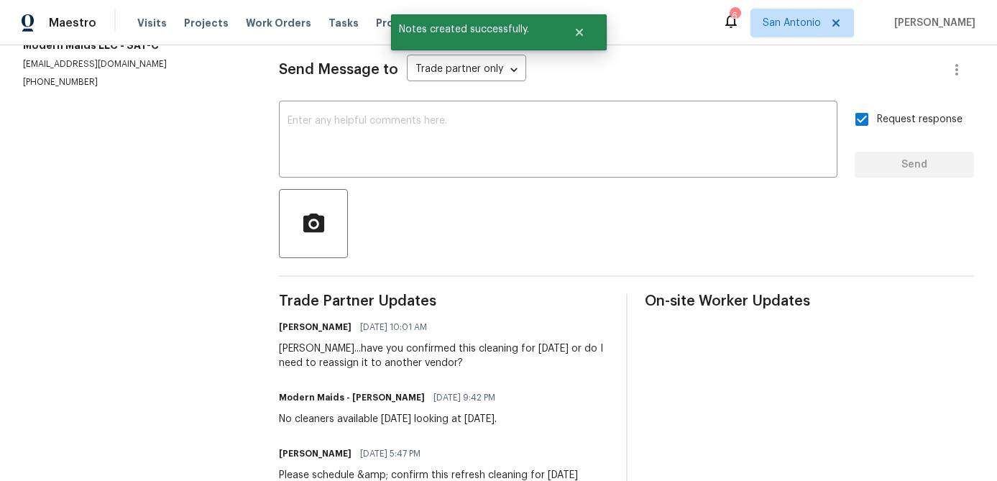
scroll to position [0, 0]
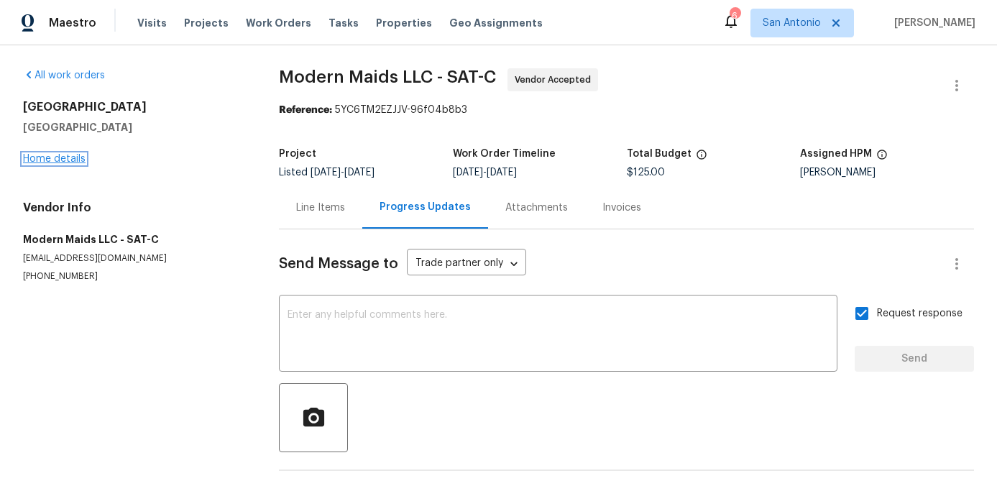
click at [35, 155] on link "Home details" at bounding box center [54, 159] width 63 height 10
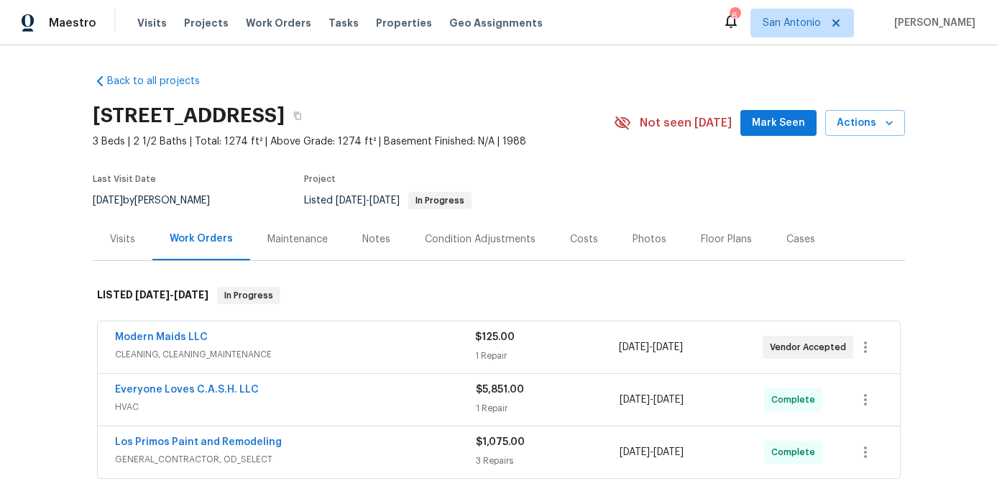
click at [785, 126] on span "Mark Seen" at bounding box center [778, 123] width 53 height 18
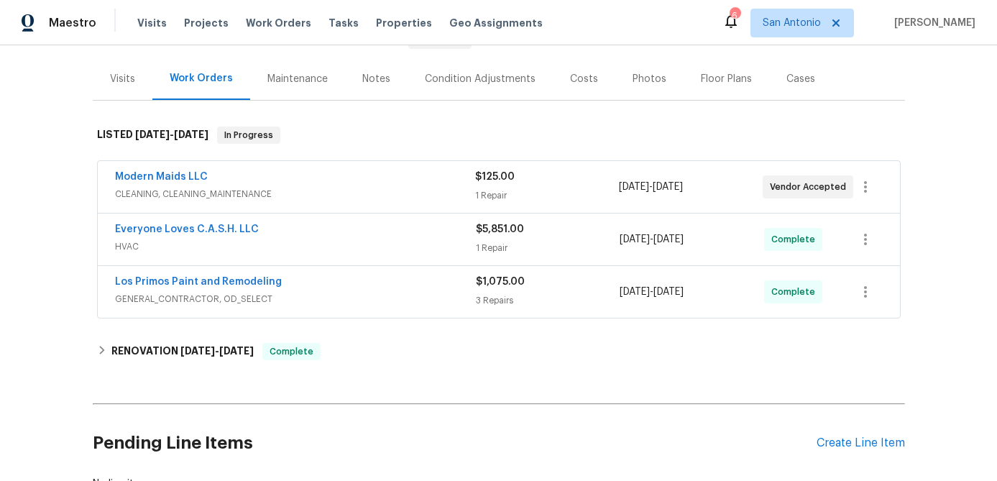
scroll to position [103, 0]
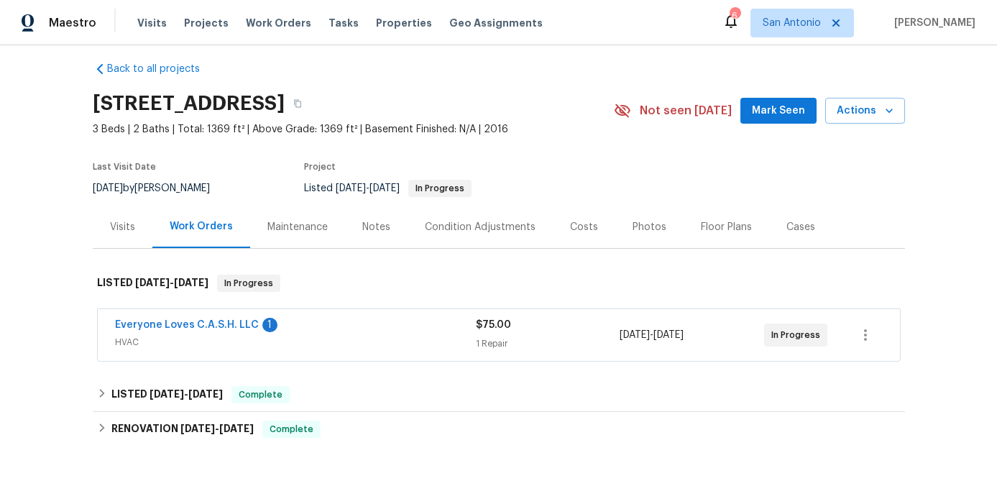
scroll to position [17, 0]
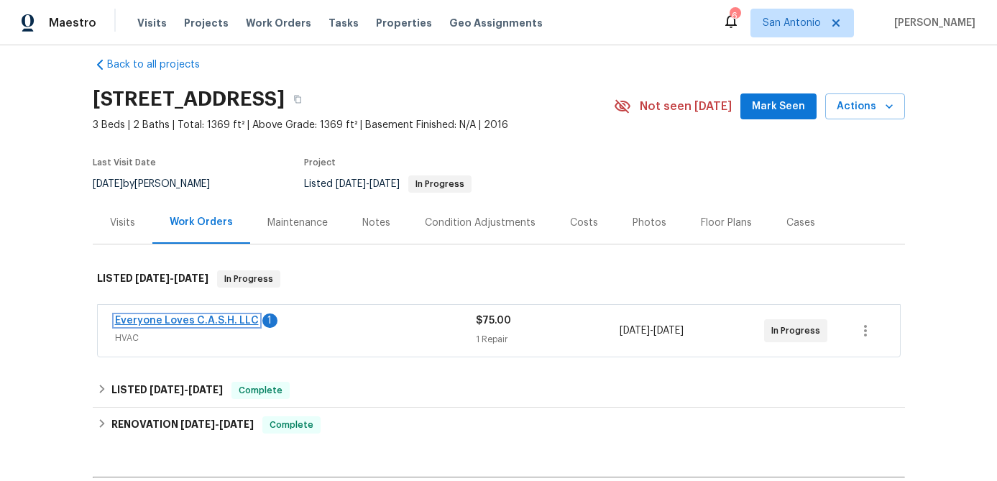
click at [222, 321] on link "Everyone Loves C.A.S.H. LLC" at bounding box center [187, 320] width 144 height 10
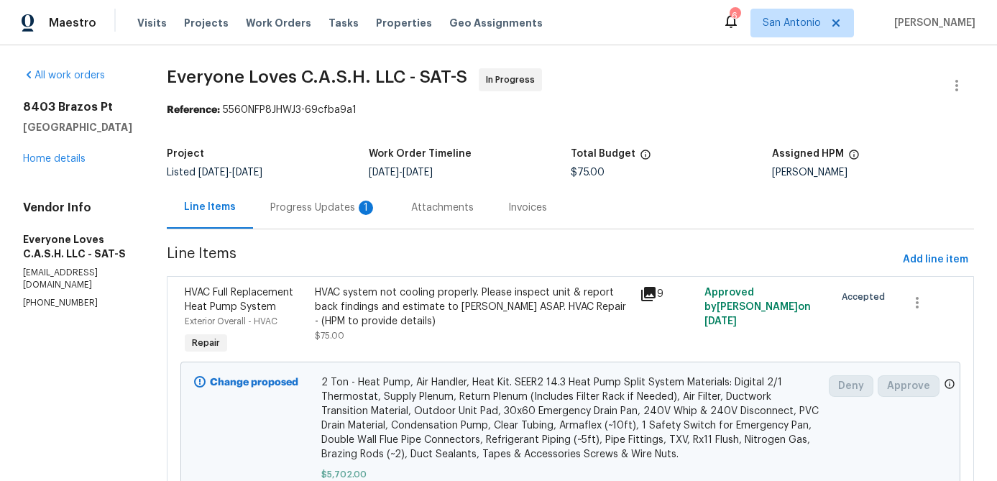
click at [338, 211] on div "Progress Updates 1" at bounding box center [323, 207] width 106 height 14
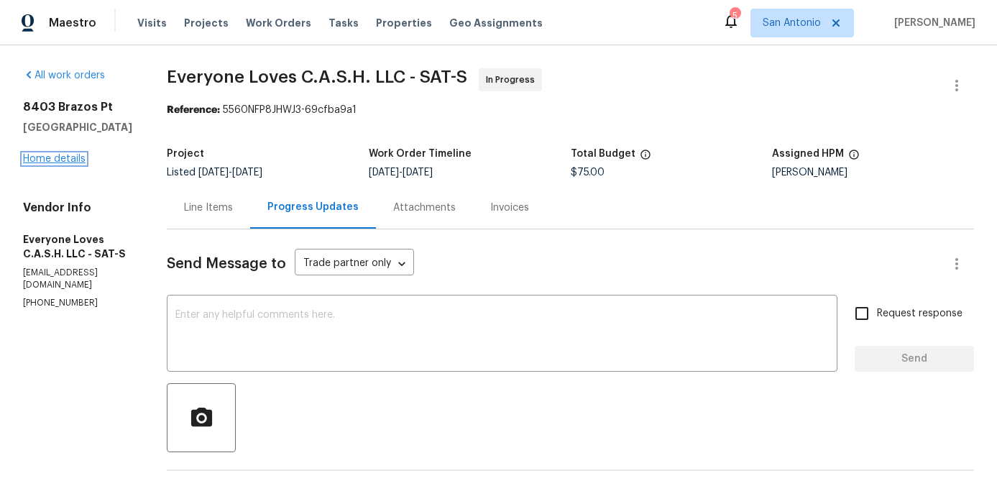
click at [40, 160] on link "Home details" at bounding box center [54, 159] width 63 height 10
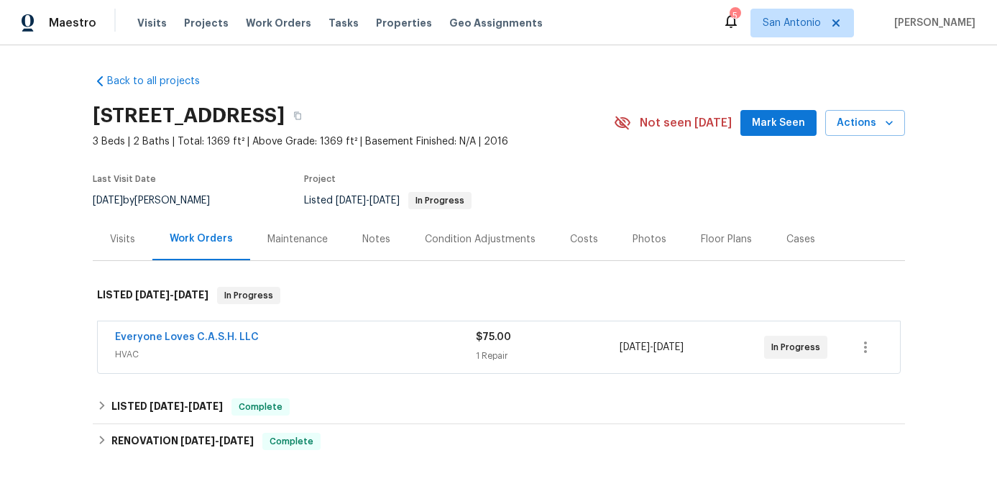
click at [795, 121] on span "Mark Seen" at bounding box center [778, 123] width 53 height 18
